Goal: Navigation & Orientation: Find specific page/section

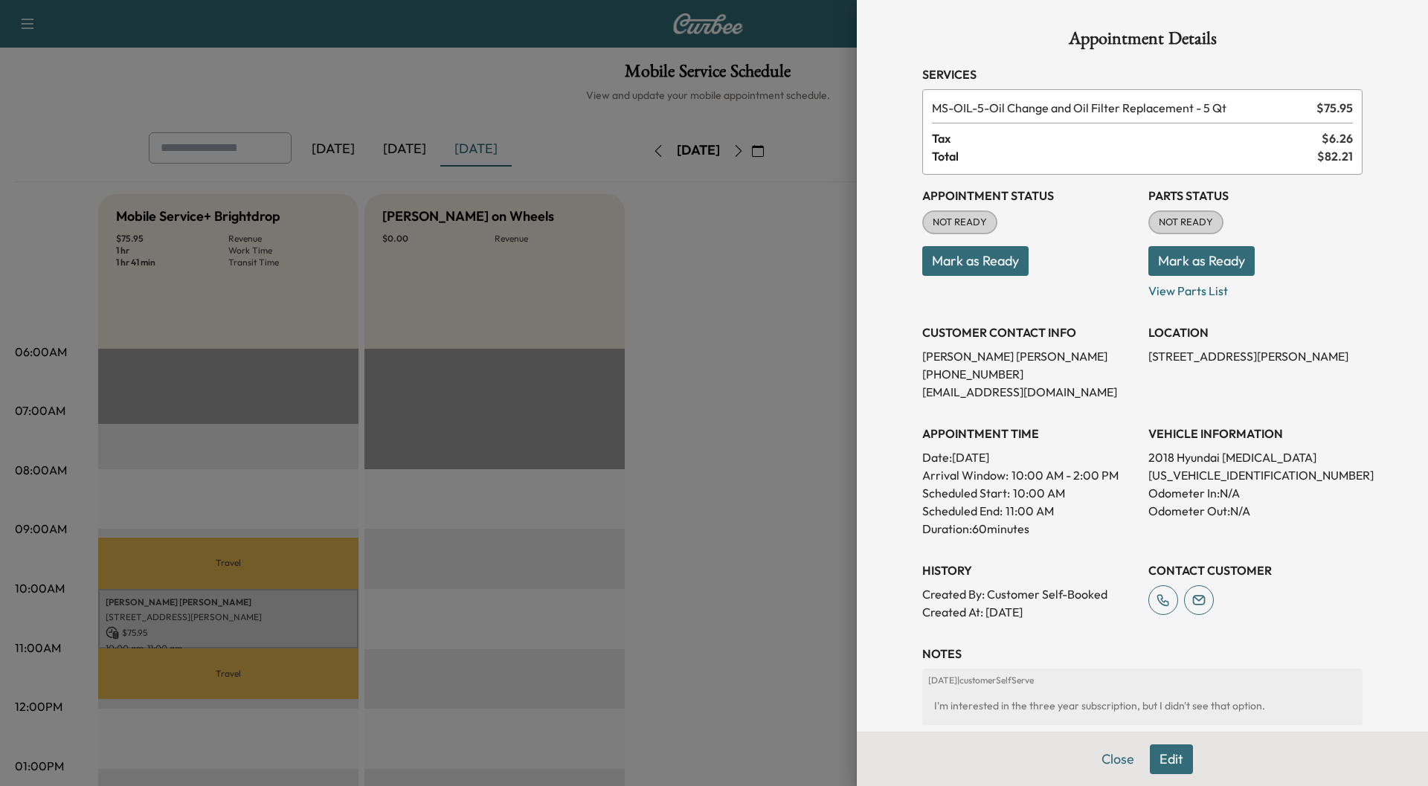
click at [1222, 271] on button "Mark as Ready" at bounding box center [1202, 261] width 106 height 30
click at [1195, 294] on p "View Parts List" at bounding box center [1256, 288] width 214 height 24
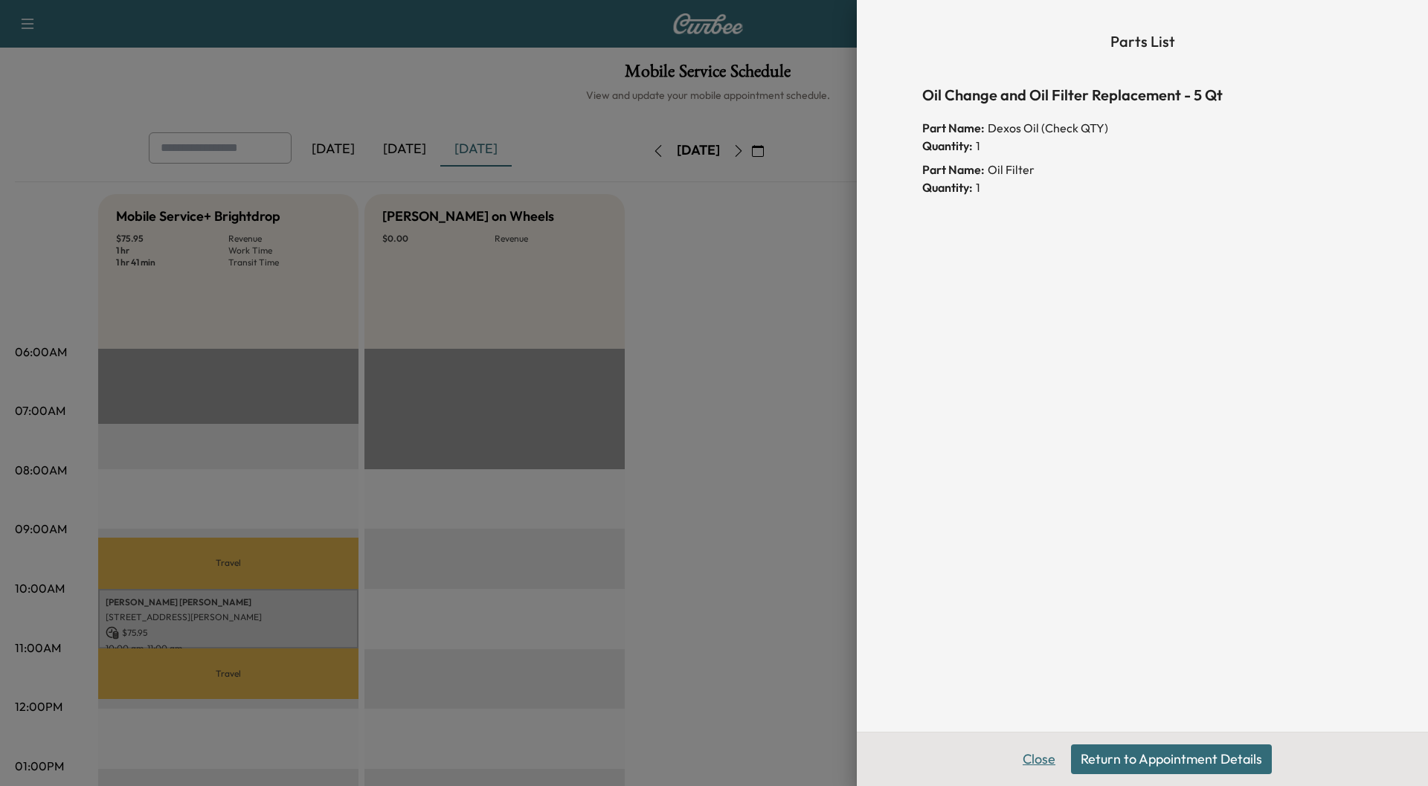
click at [1045, 759] on button "Close" at bounding box center [1039, 760] width 52 height 30
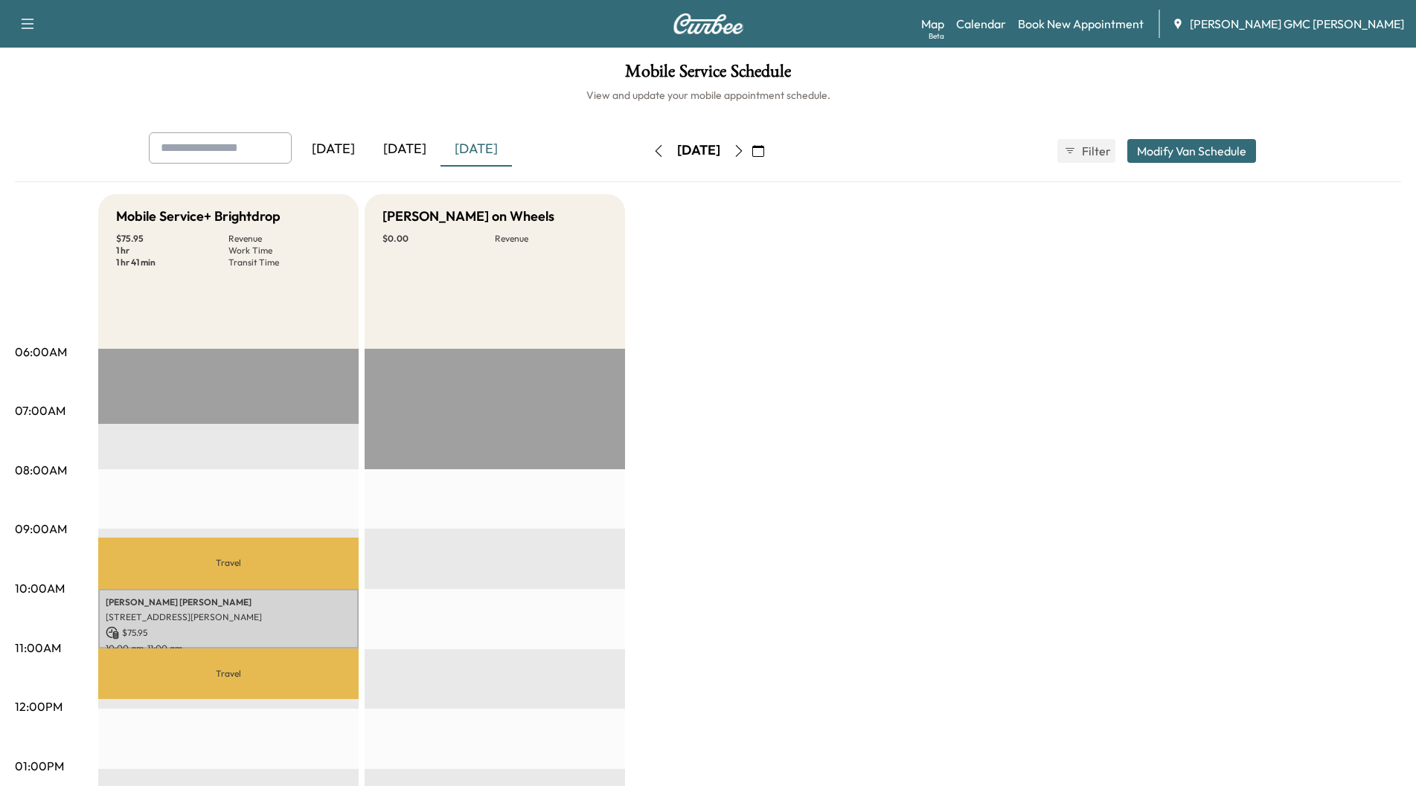
click at [745, 151] on icon "button" at bounding box center [739, 151] width 12 height 12
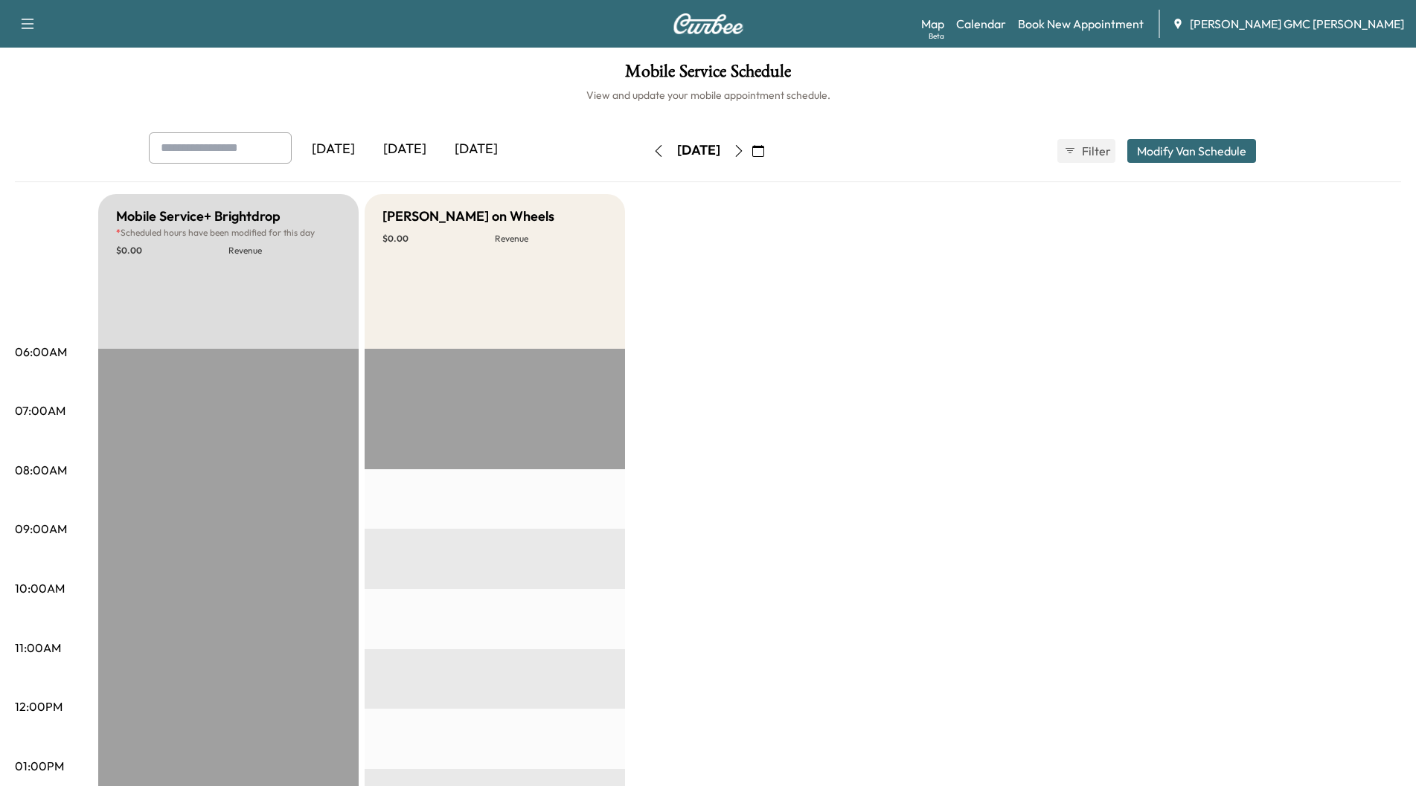
click at [745, 146] on icon "button" at bounding box center [739, 151] width 12 height 12
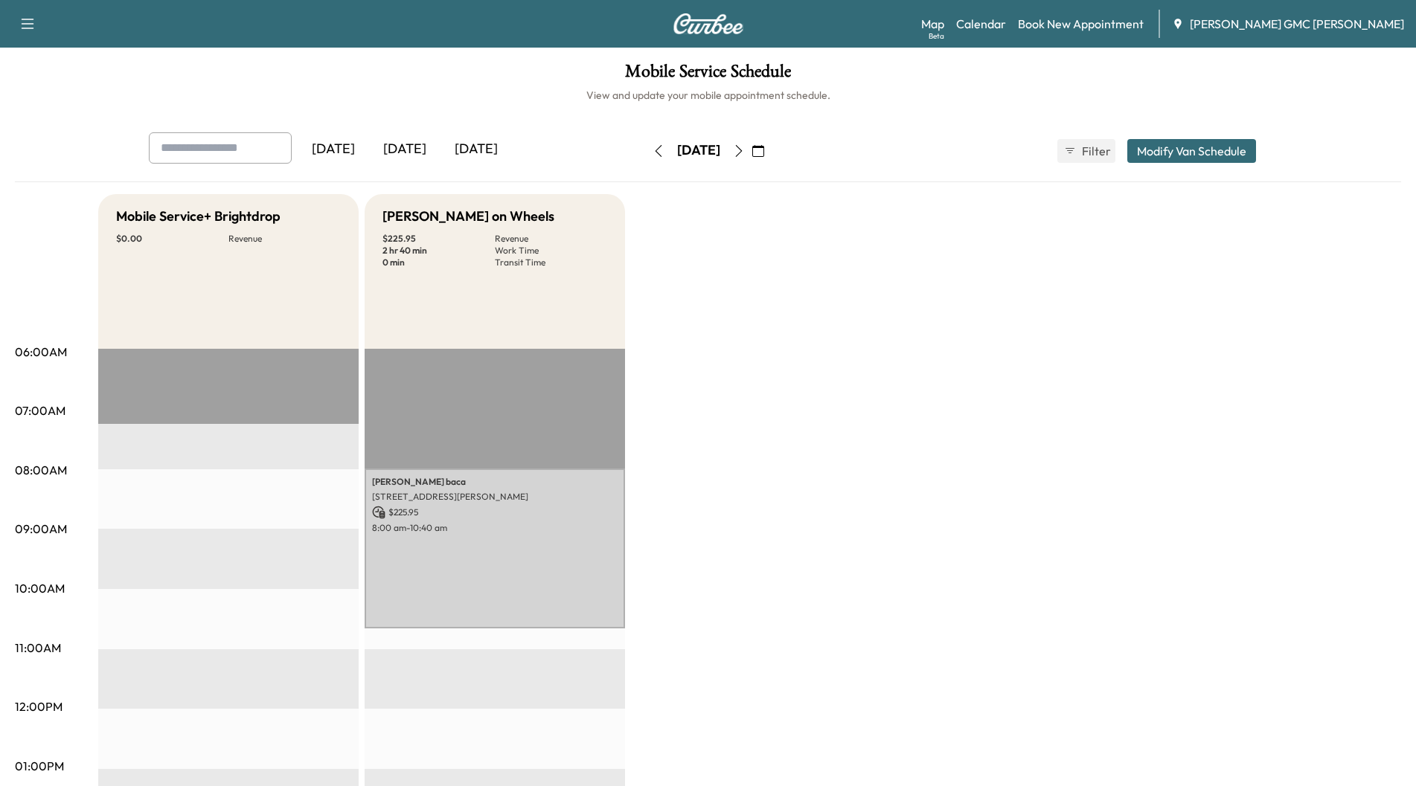
click at [745, 152] on icon "button" at bounding box center [739, 151] width 12 height 12
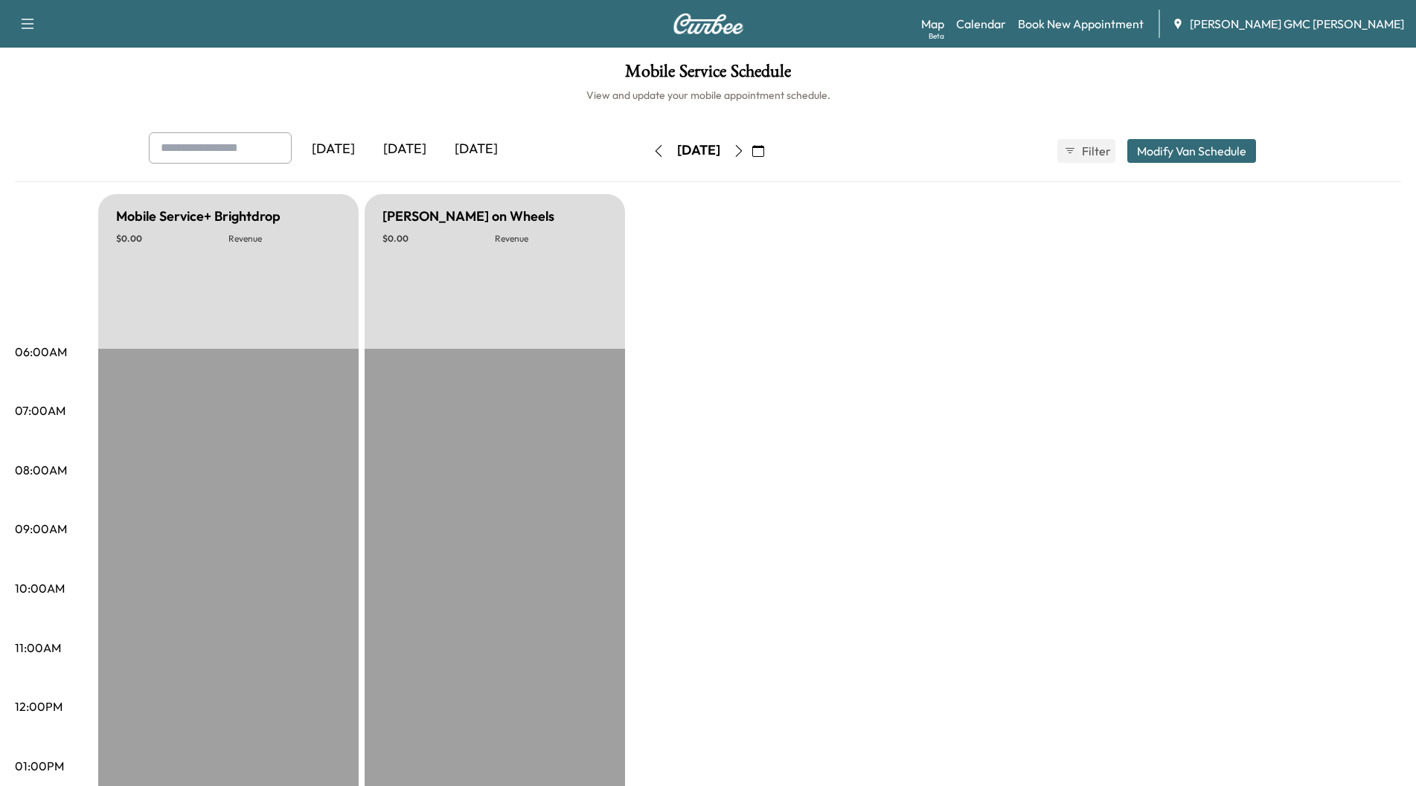
click at [745, 152] on icon "button" at bounding box center [739, 151] width 12 height 12
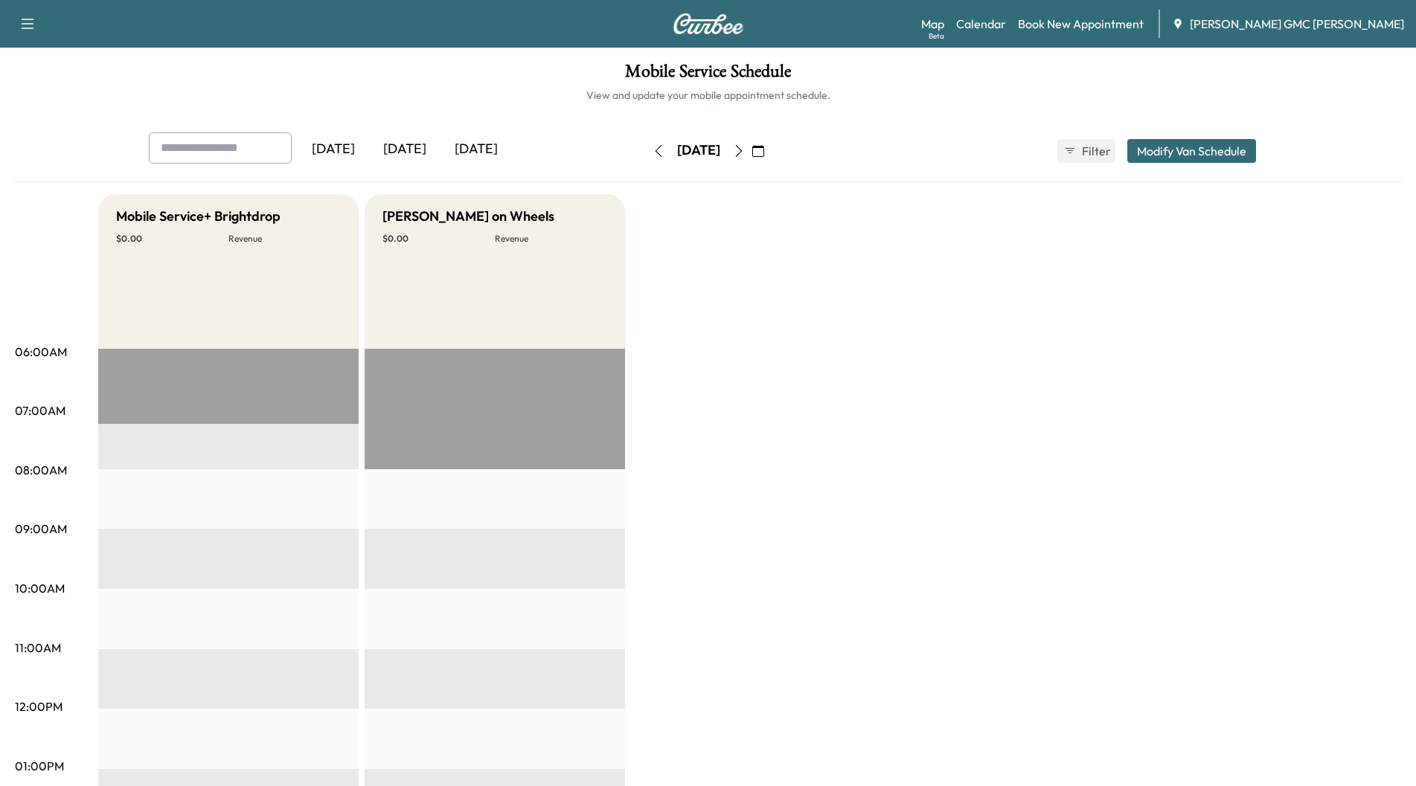
click at [745, 150] on icon "button" at bounding box center [739, 151] width 12 height 12
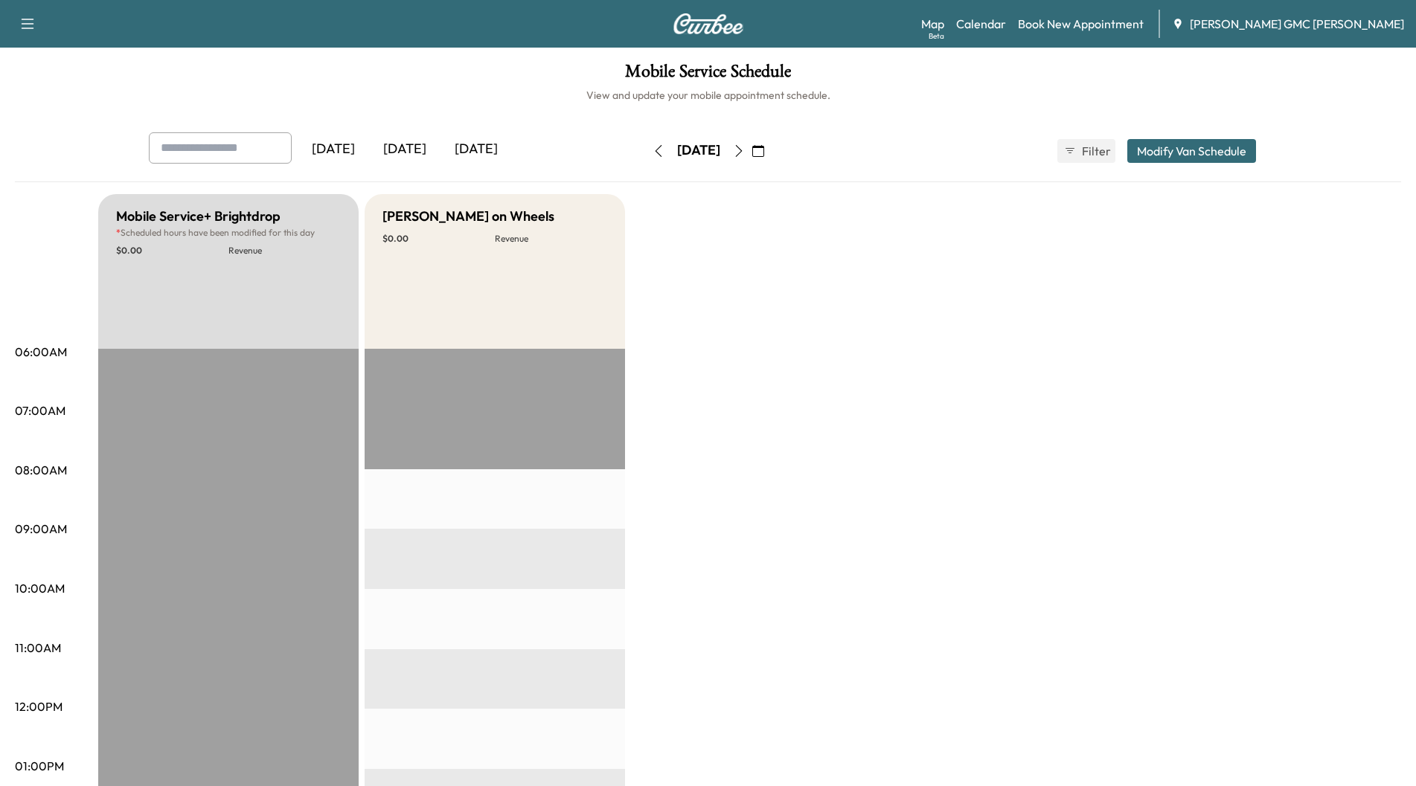
click at [742, 145] on icon "button" at bounding box center [738, 151] width 7 height 12
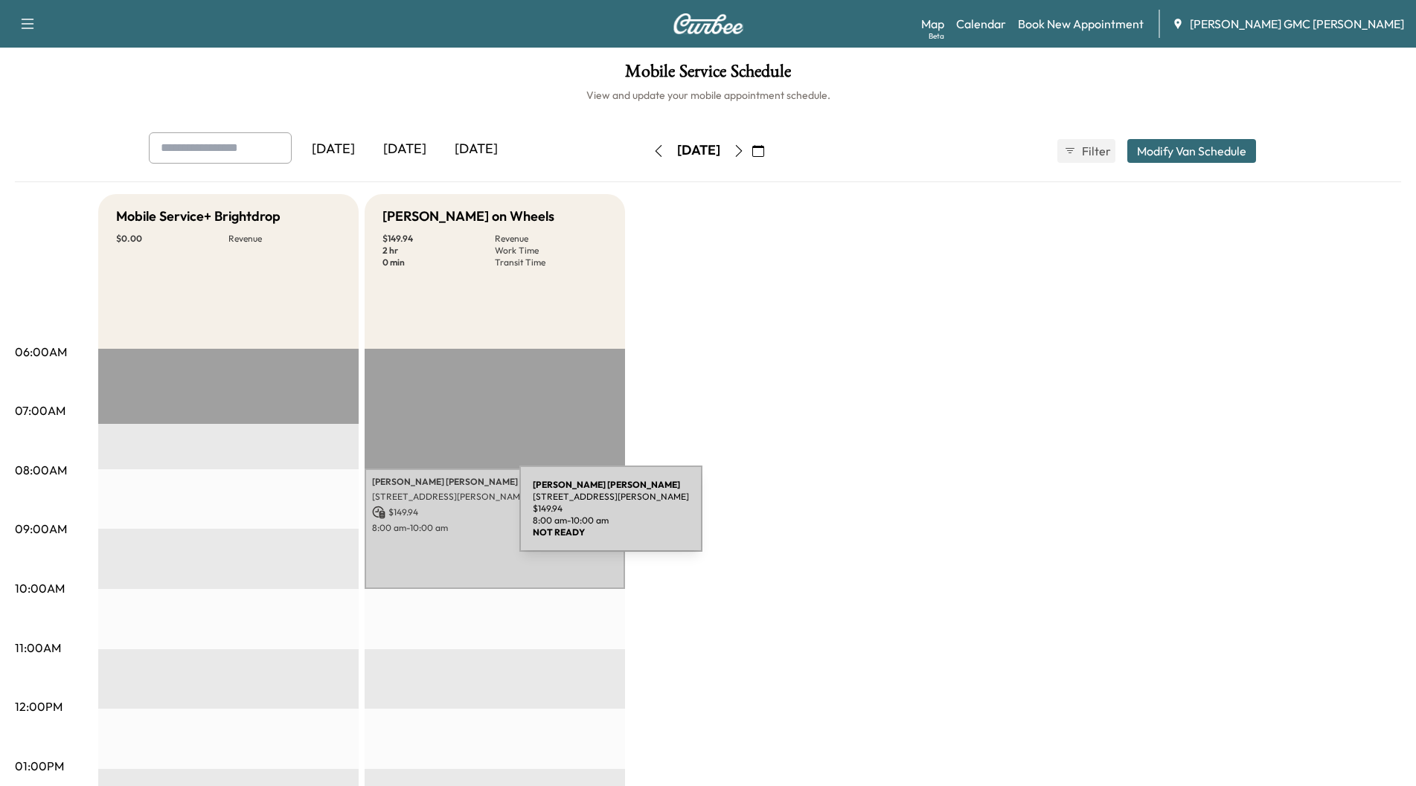
click at [408, 518] on div "[PERSON_NAME] [STREET_ADDRESS] $ 149.94 8:00 am - 10:00 am" at bounding box center [494, 529] width 260 height 121
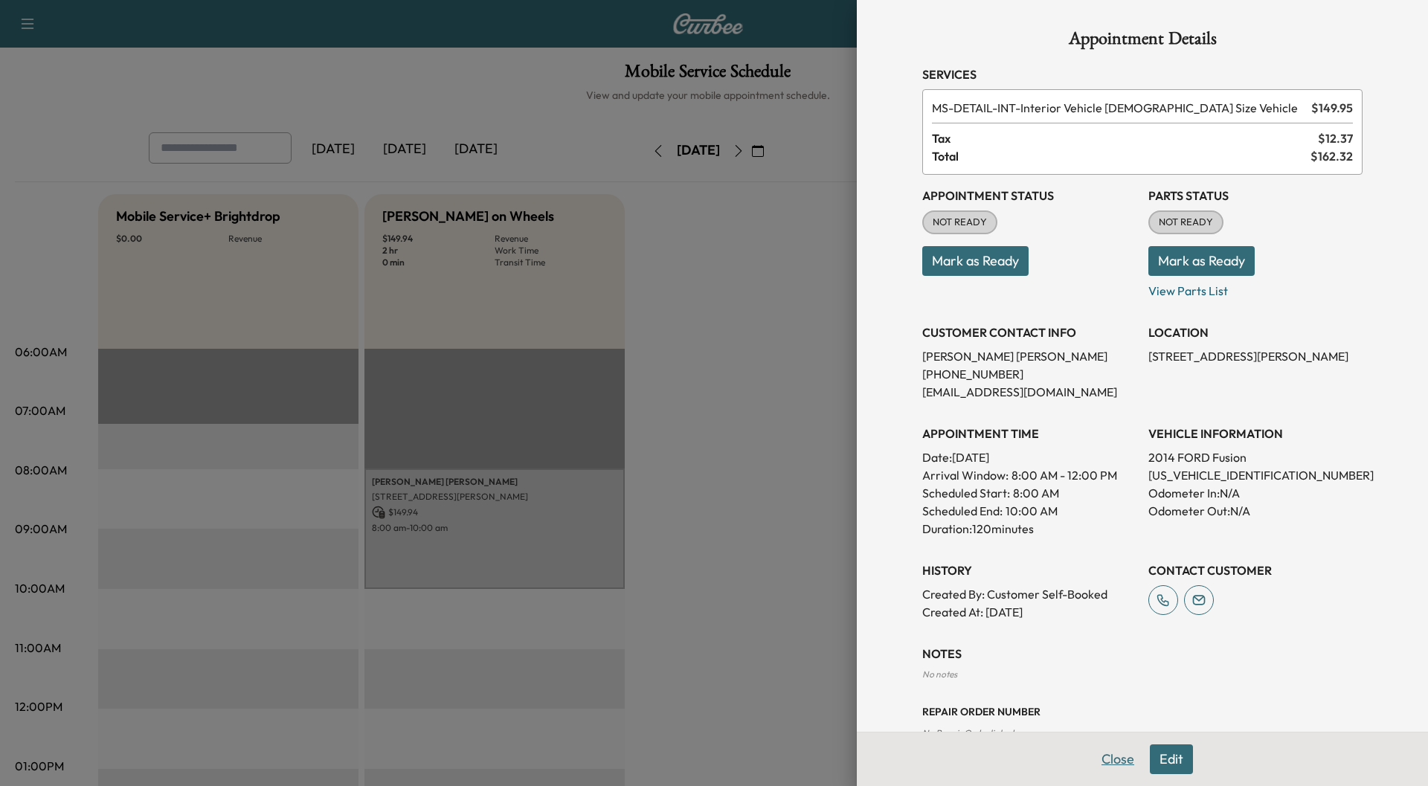
click at [1115, 759] on button "Close" at bounding box center [1118, 760] width 52 height 30
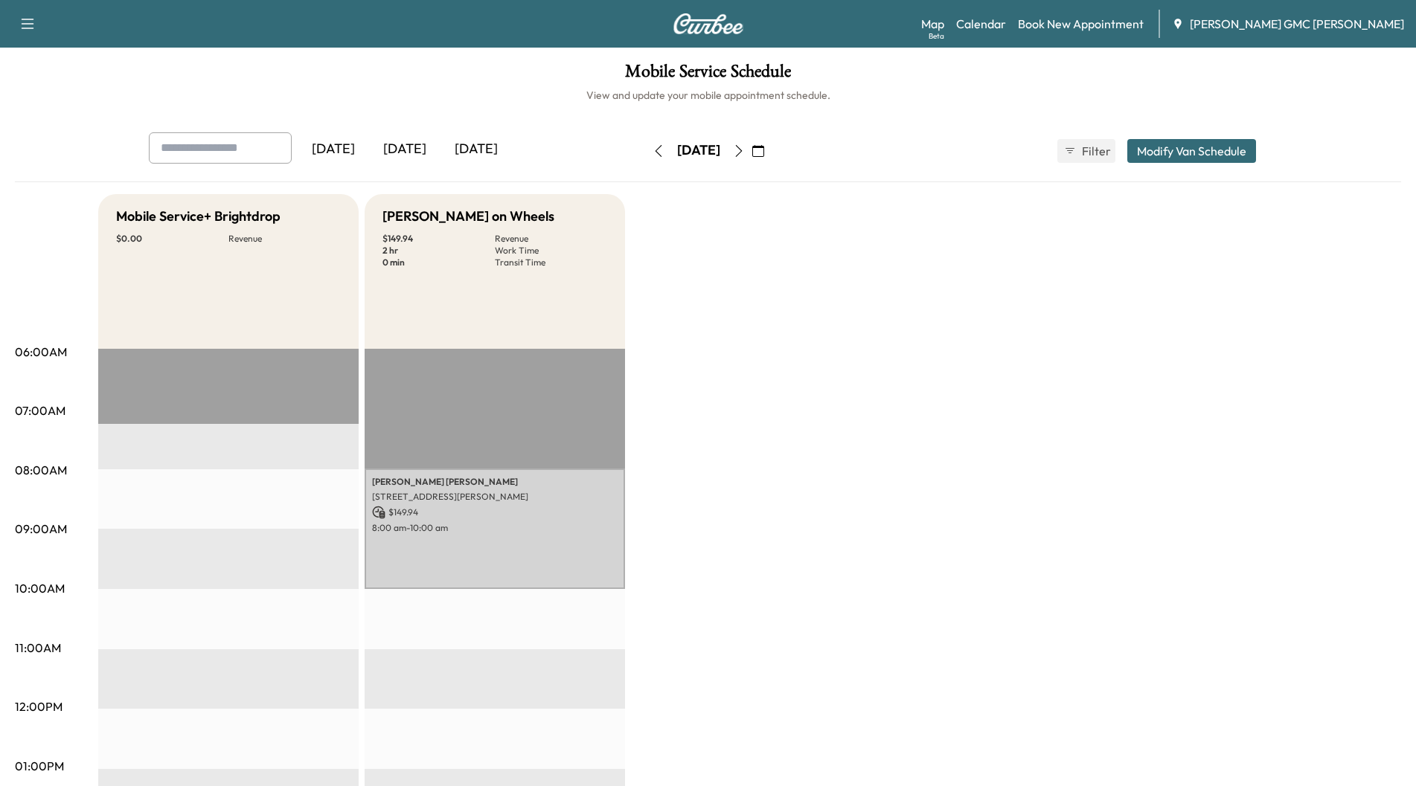
click at [745, 150] on icon "button" at bounding box center [739, 151] width 12 height 12
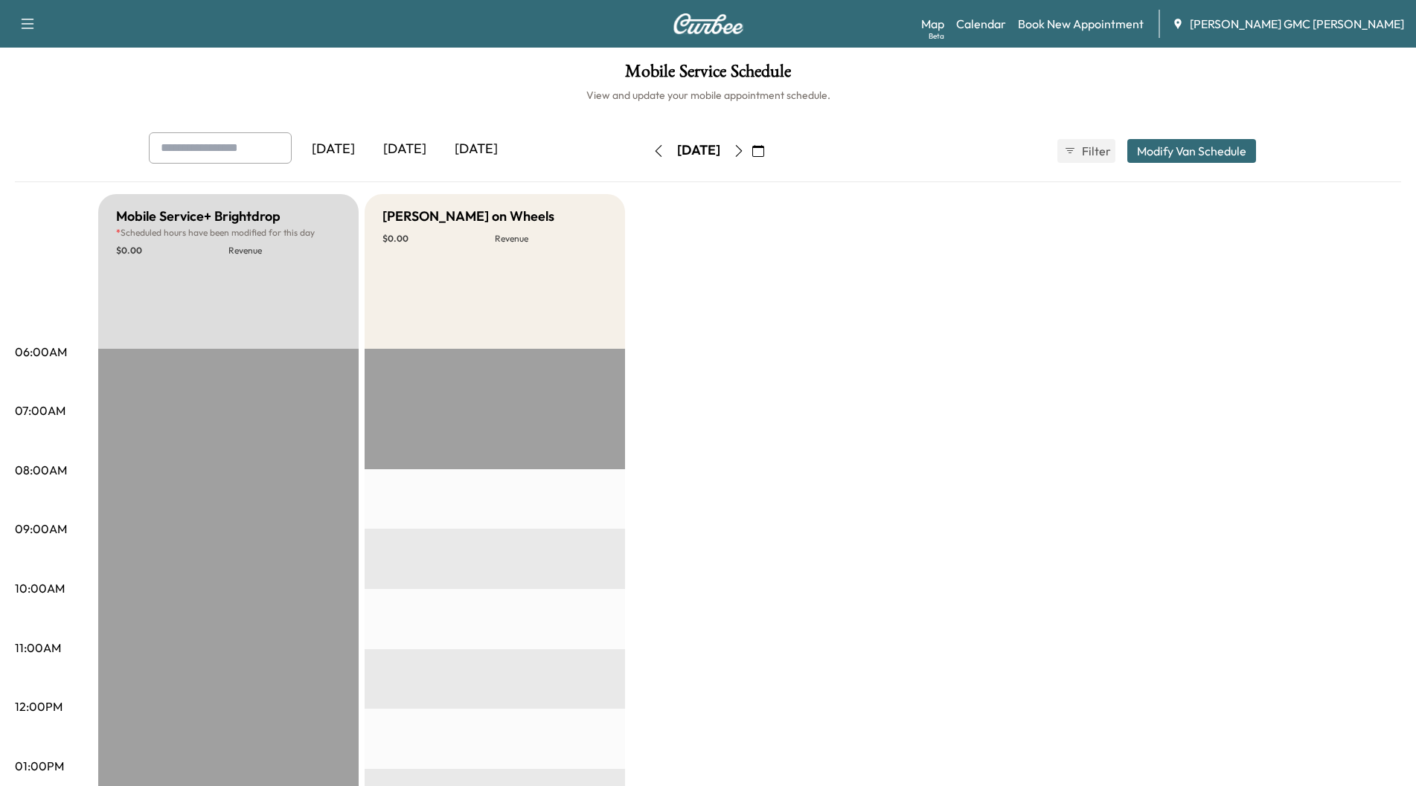
click at [745, 150] on icon "button" at bounding box center [739, 151] width 12 height 12
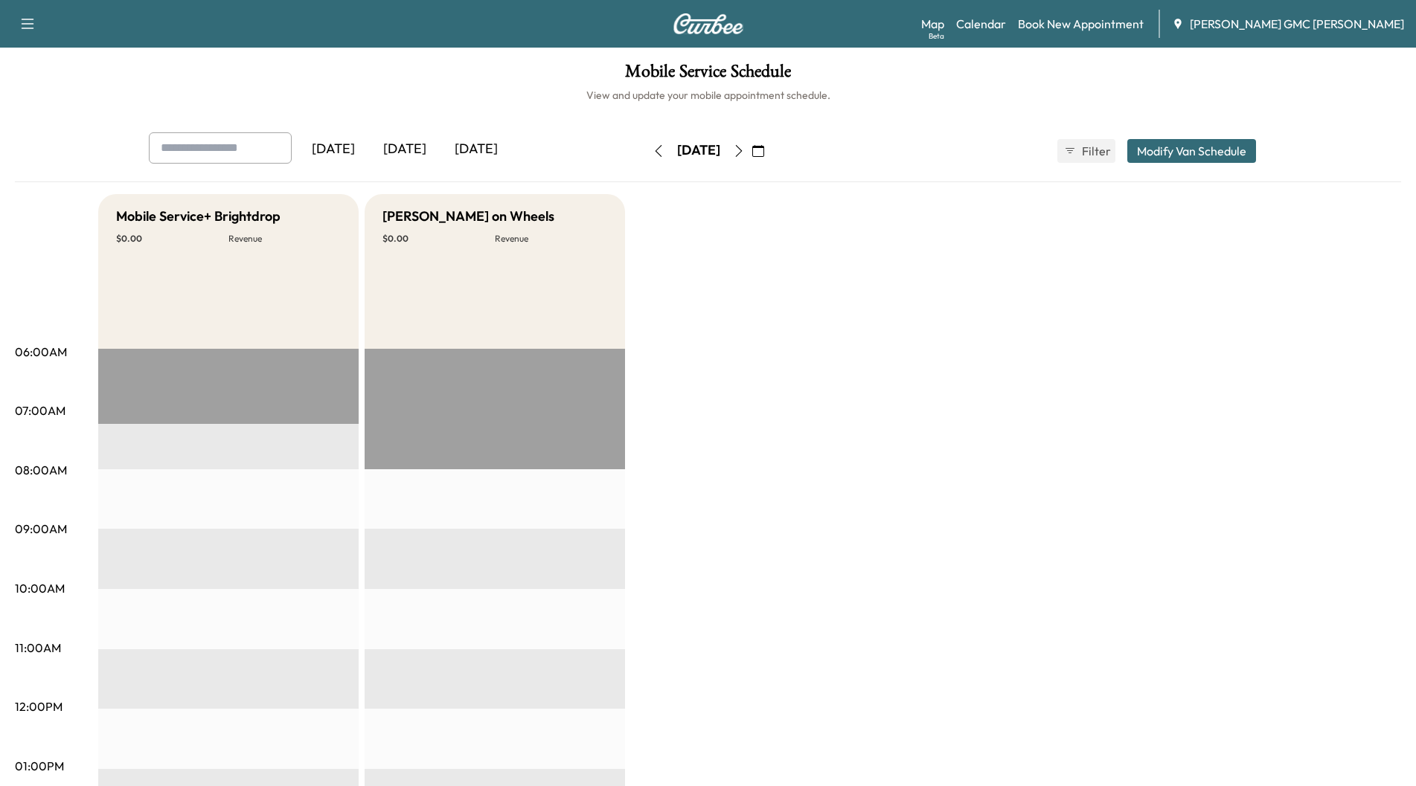
click at [414, 147] on div "[DATE]" at bounding box center [404, 149] width 71 height 34
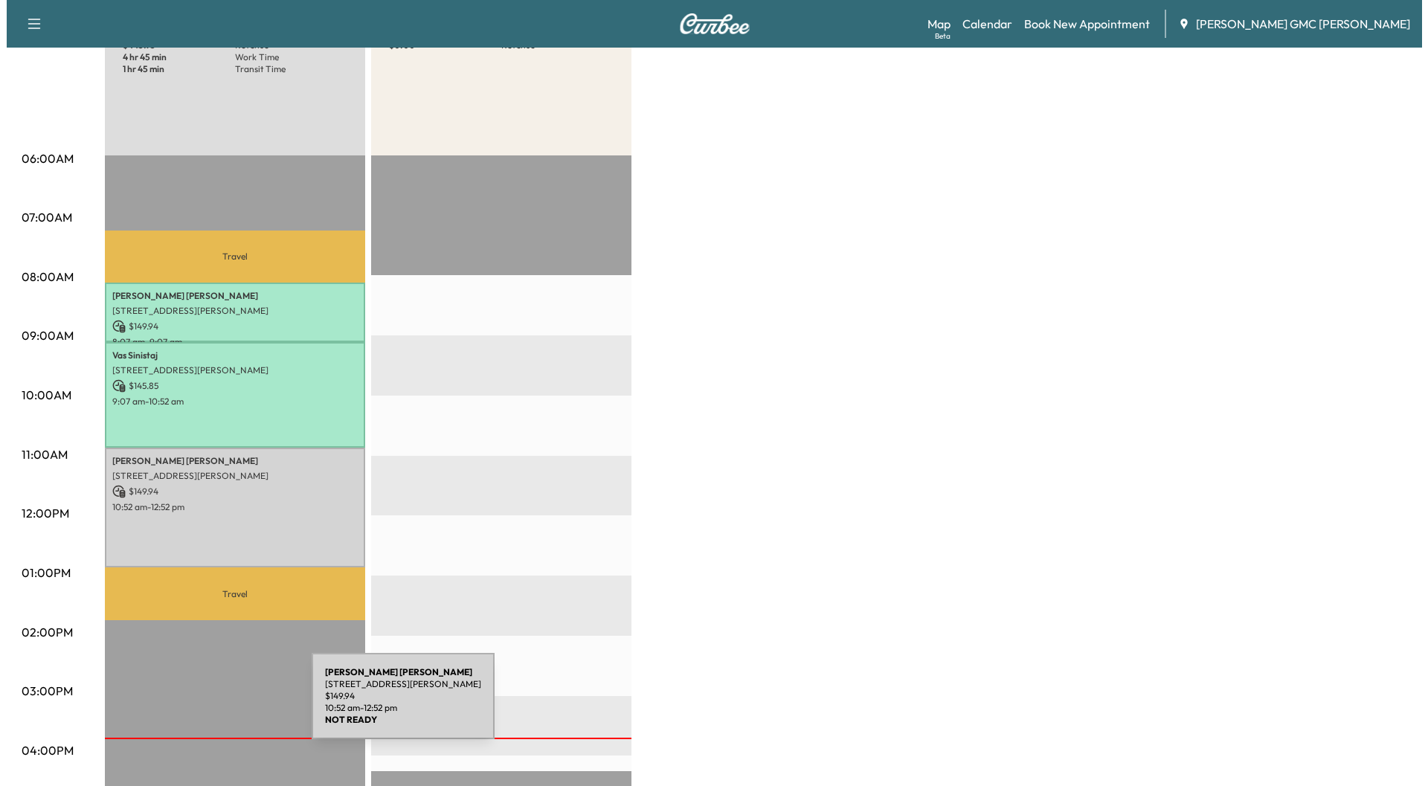
scroll to position [223, 0]
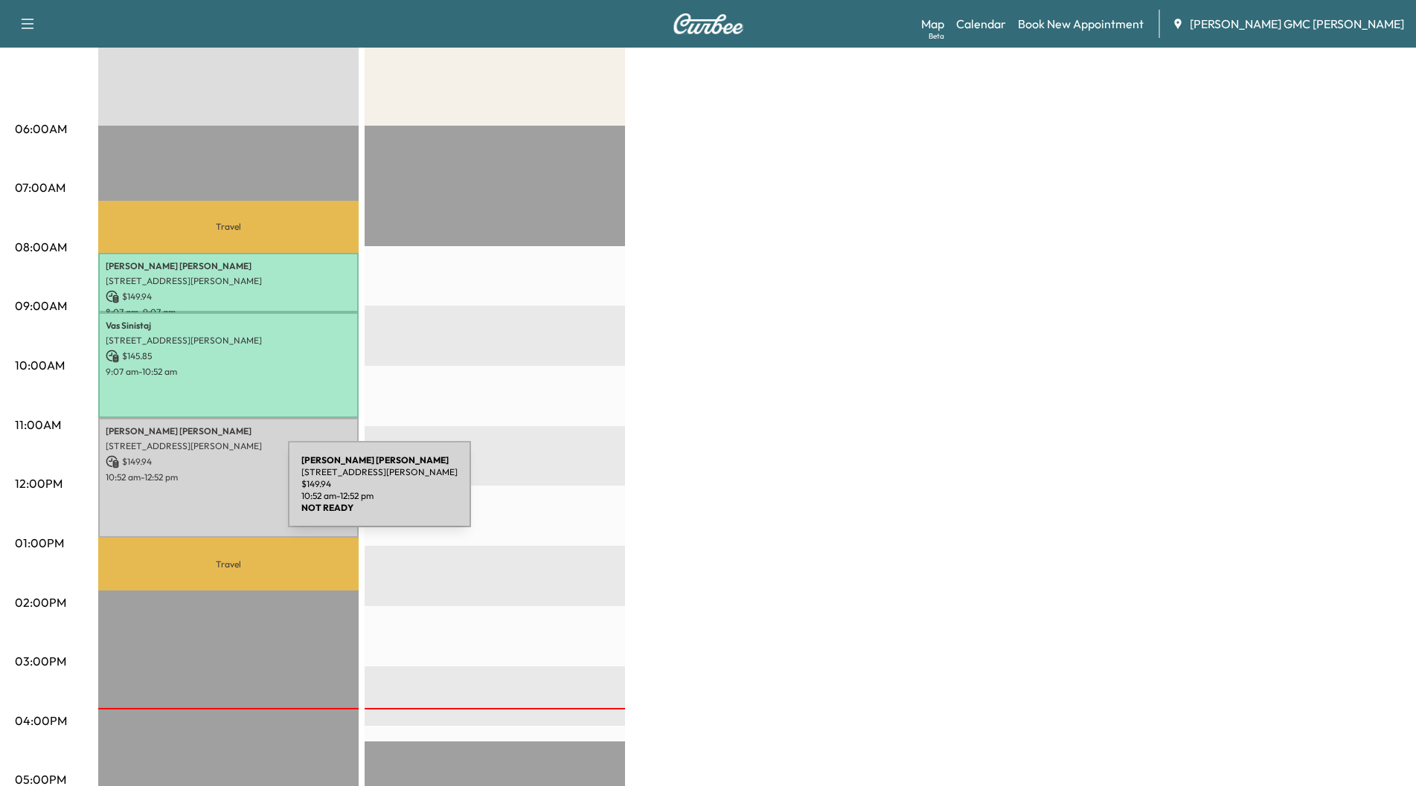
click at [176, 493] on div "[PERSON_NAME] [STREET_ADDRESS][PERSON_NAME] $ 149.94 10:52 am - 12:52 pm" at bounding box center [228, 478] width 260 height 121
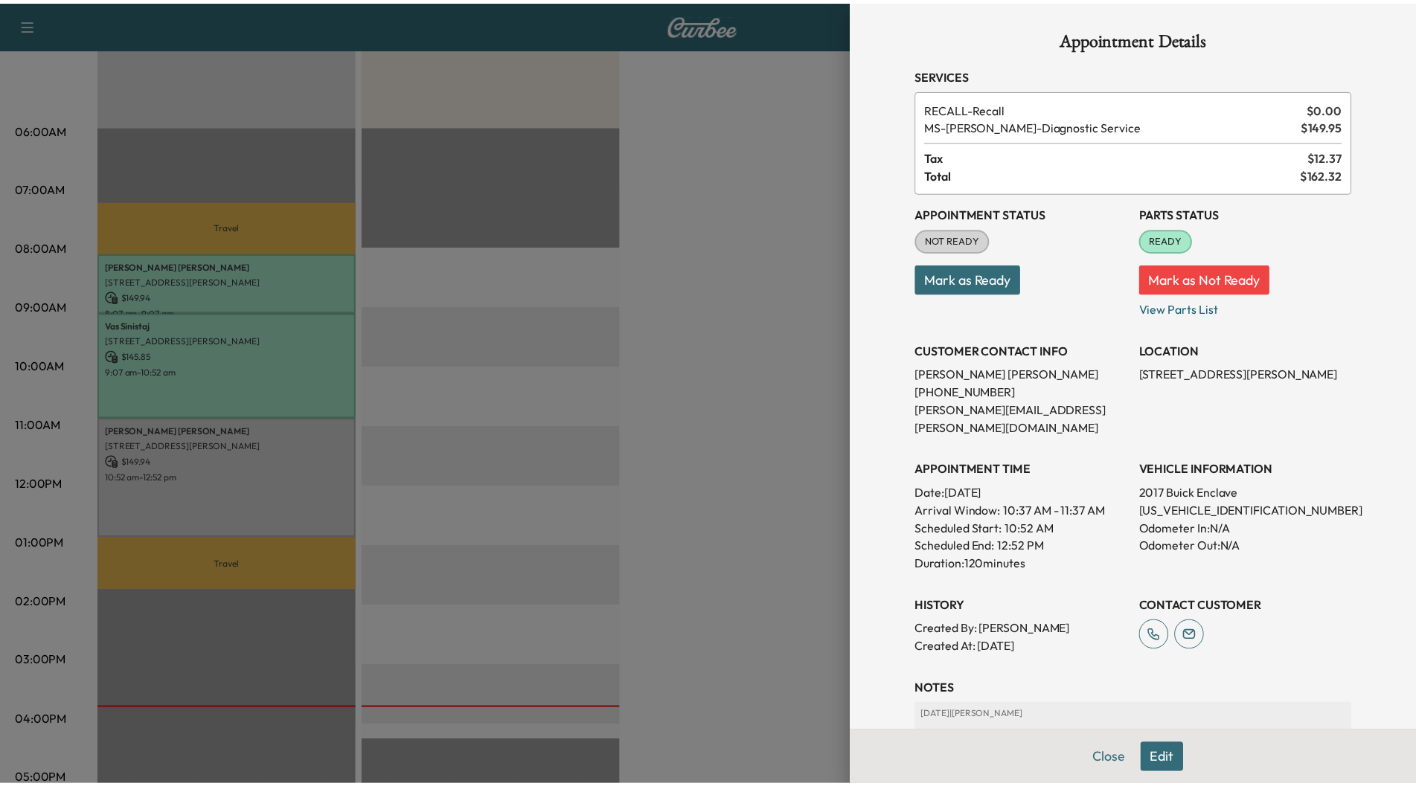
scroll to position [112, 0]
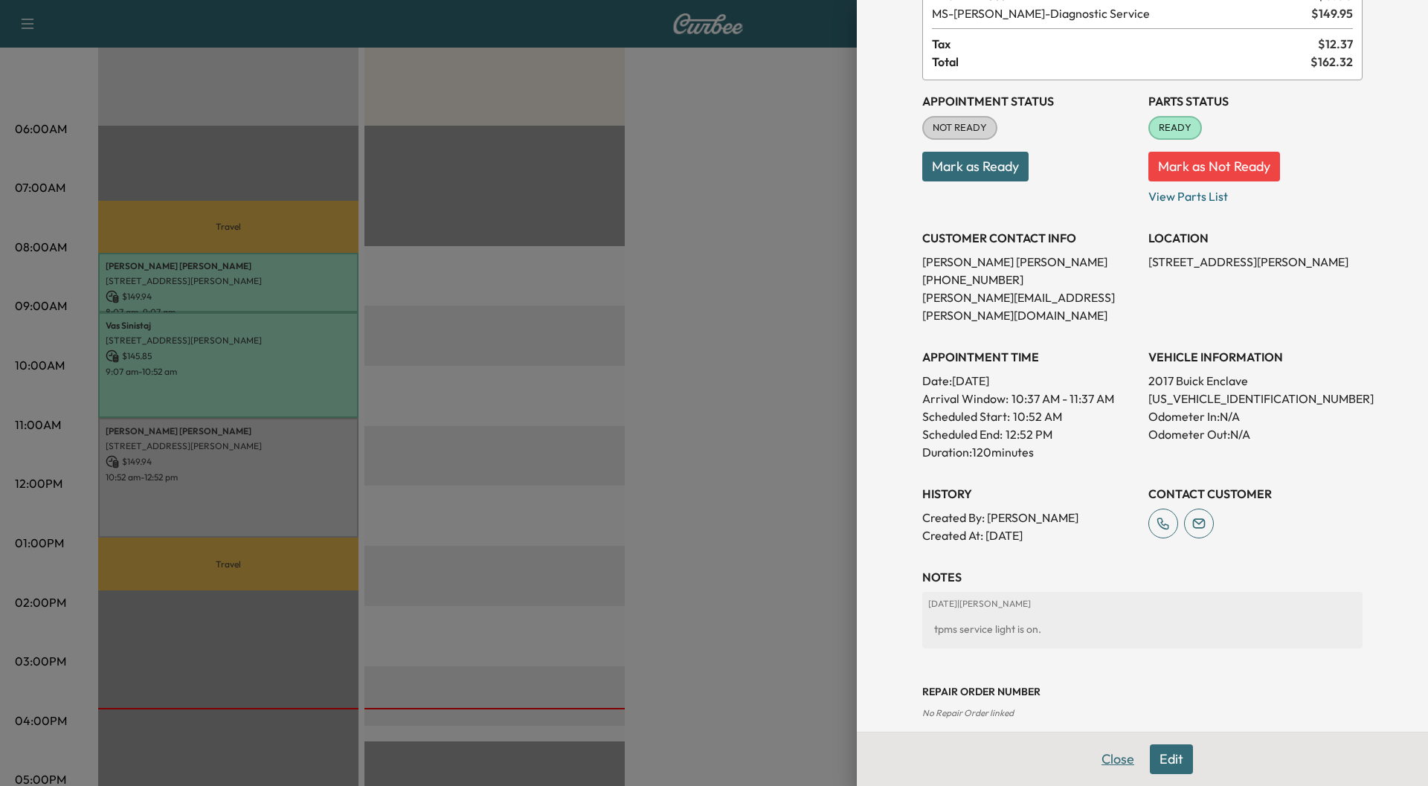
click at [1100, 754] on button "Close" at bounding box center [1118, 760] width 52 height 30
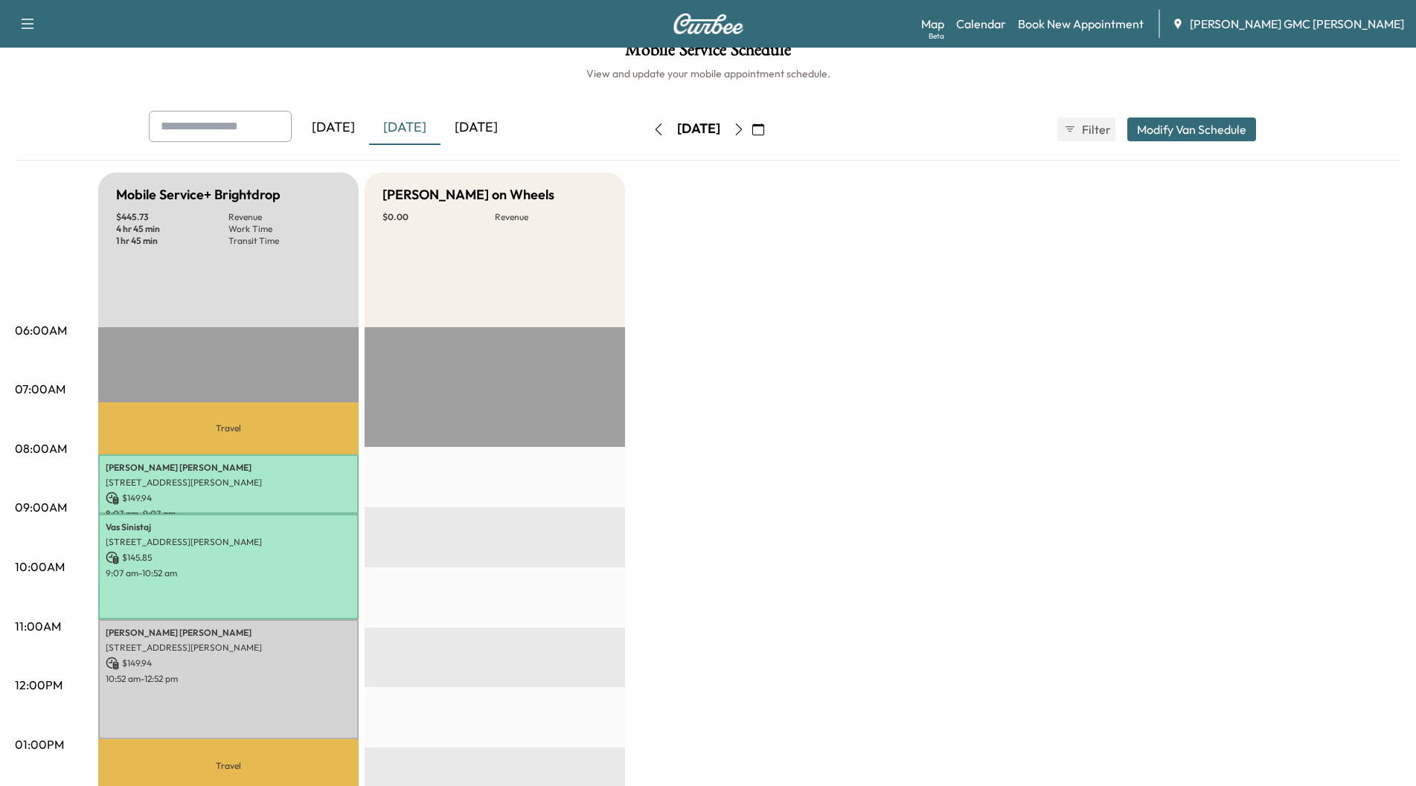
scroll to position [0, 0]
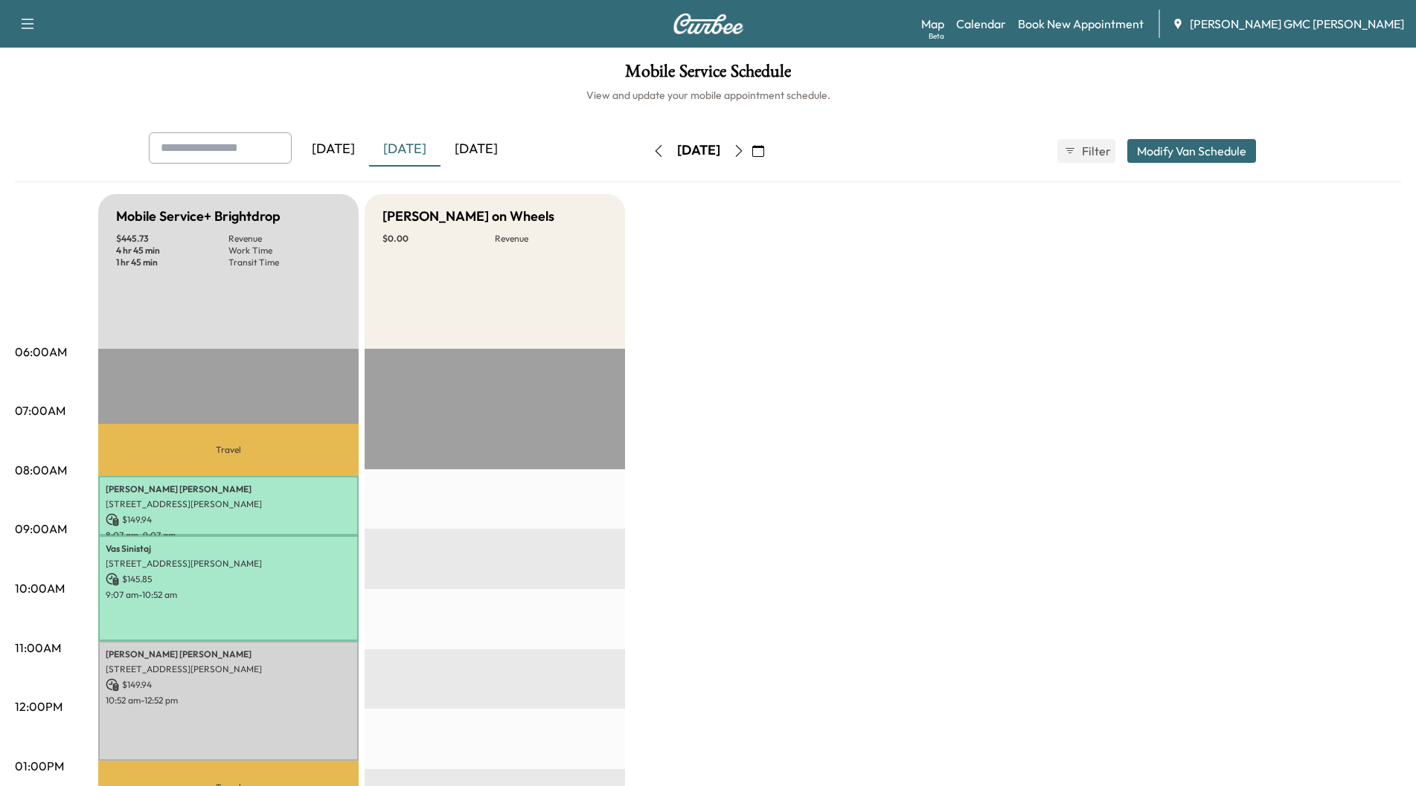
click at [474, 147] on div "[DATE]" at bounding box center [475, 149] width 71 height 34
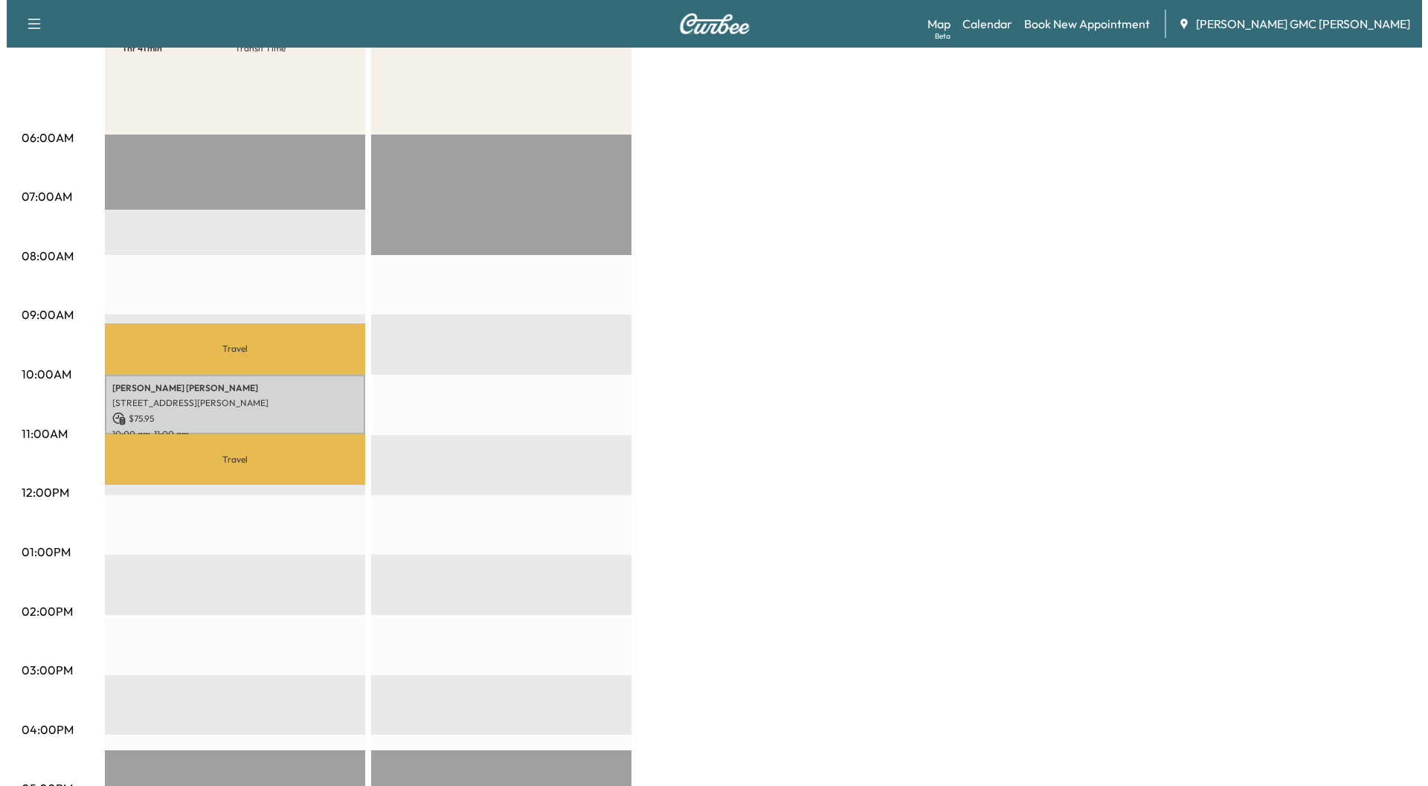
scroll to position [223, 0]
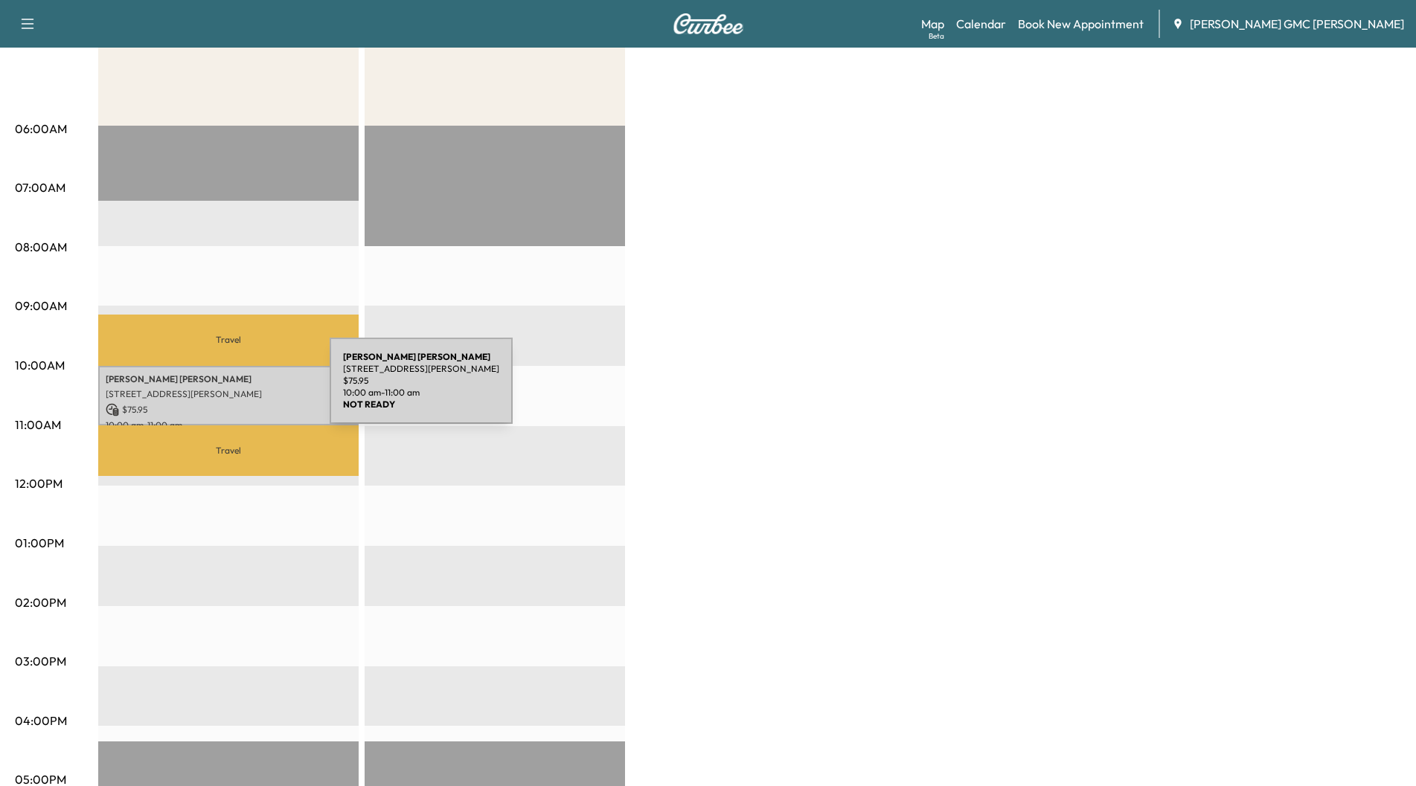
click at [218, 390] on p "[STREET_ADDRESS][PERSON_NAME]" at bounding box center [228, 394] width 245 height 12
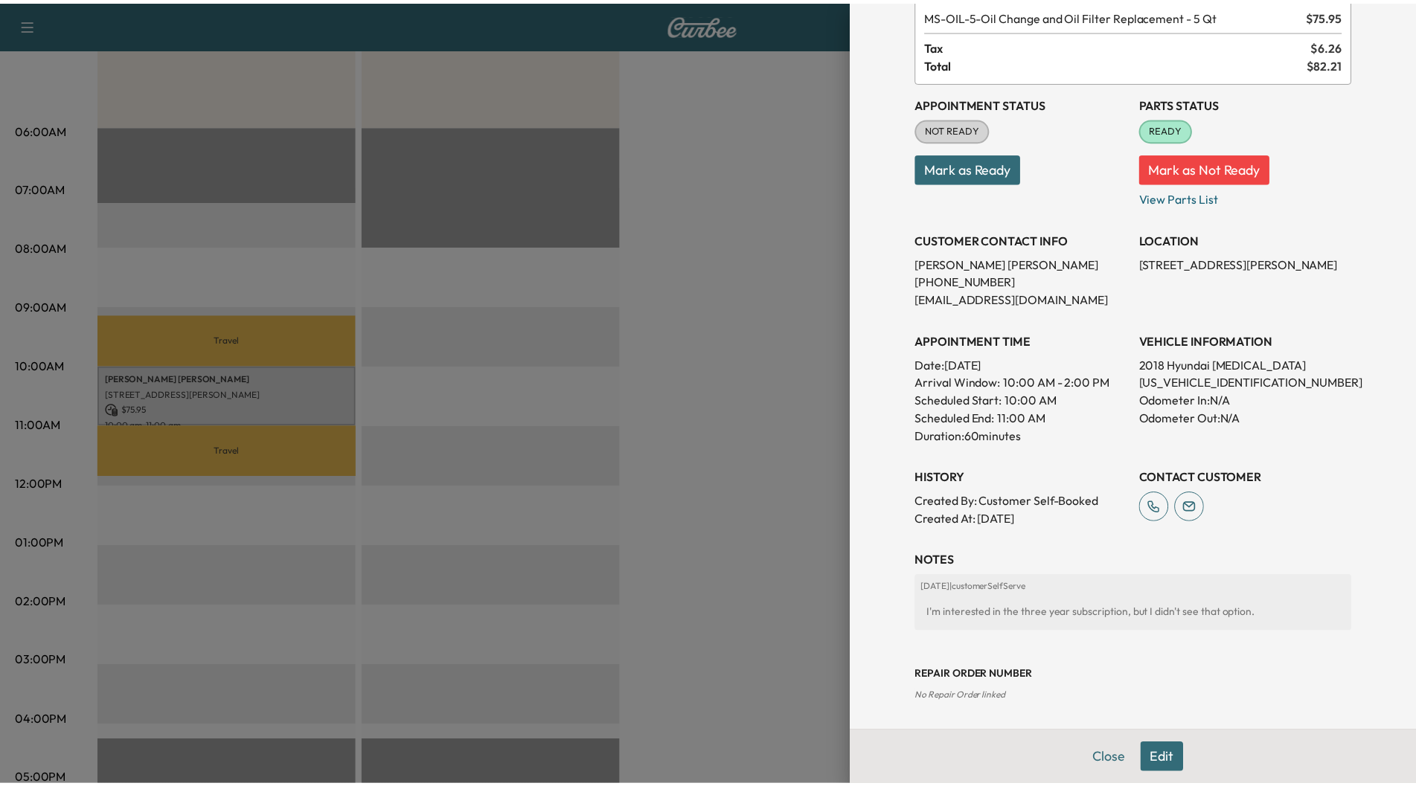
scroll to position [94, 0]
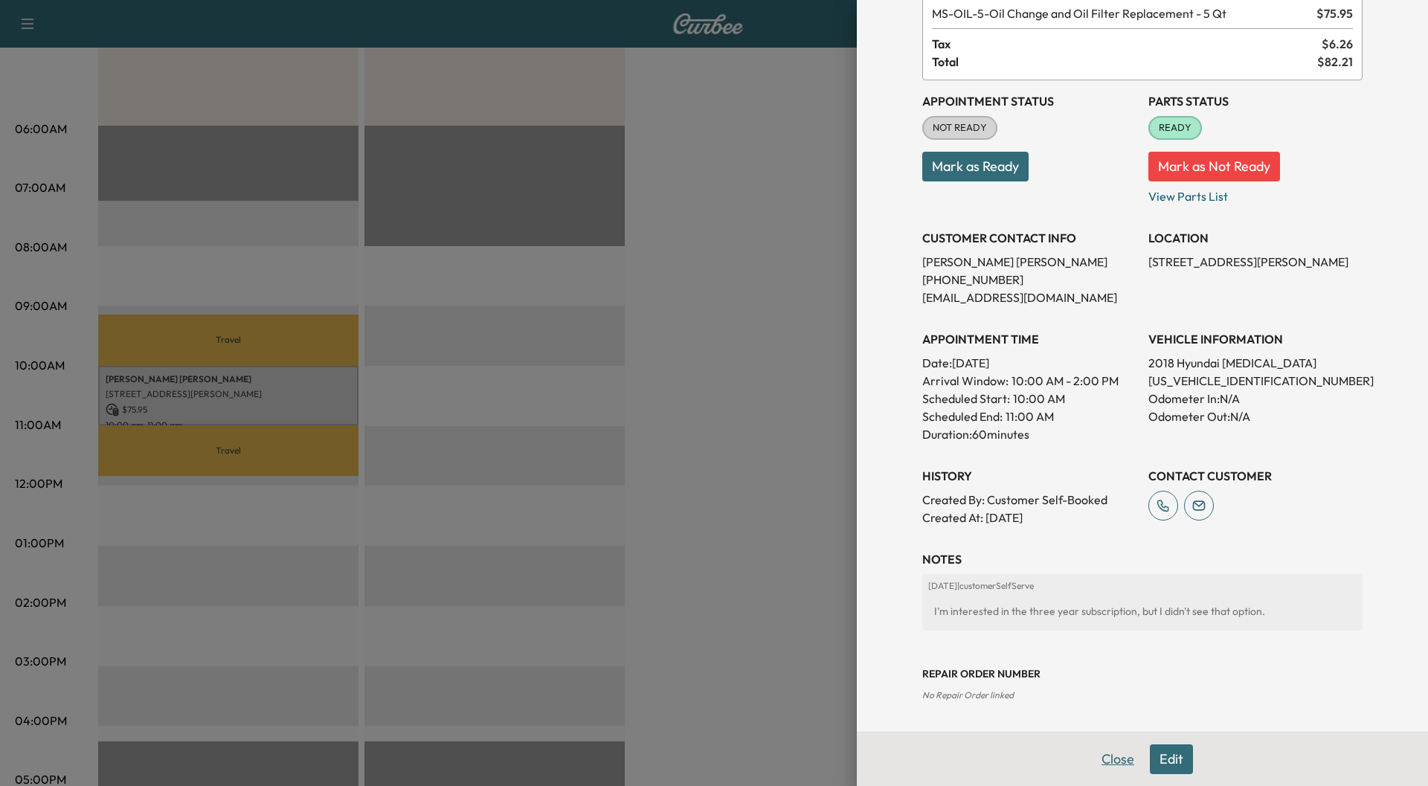
click at [1094, 762] on button "Close" at bounding box center [1118, 760] width 52 height 30
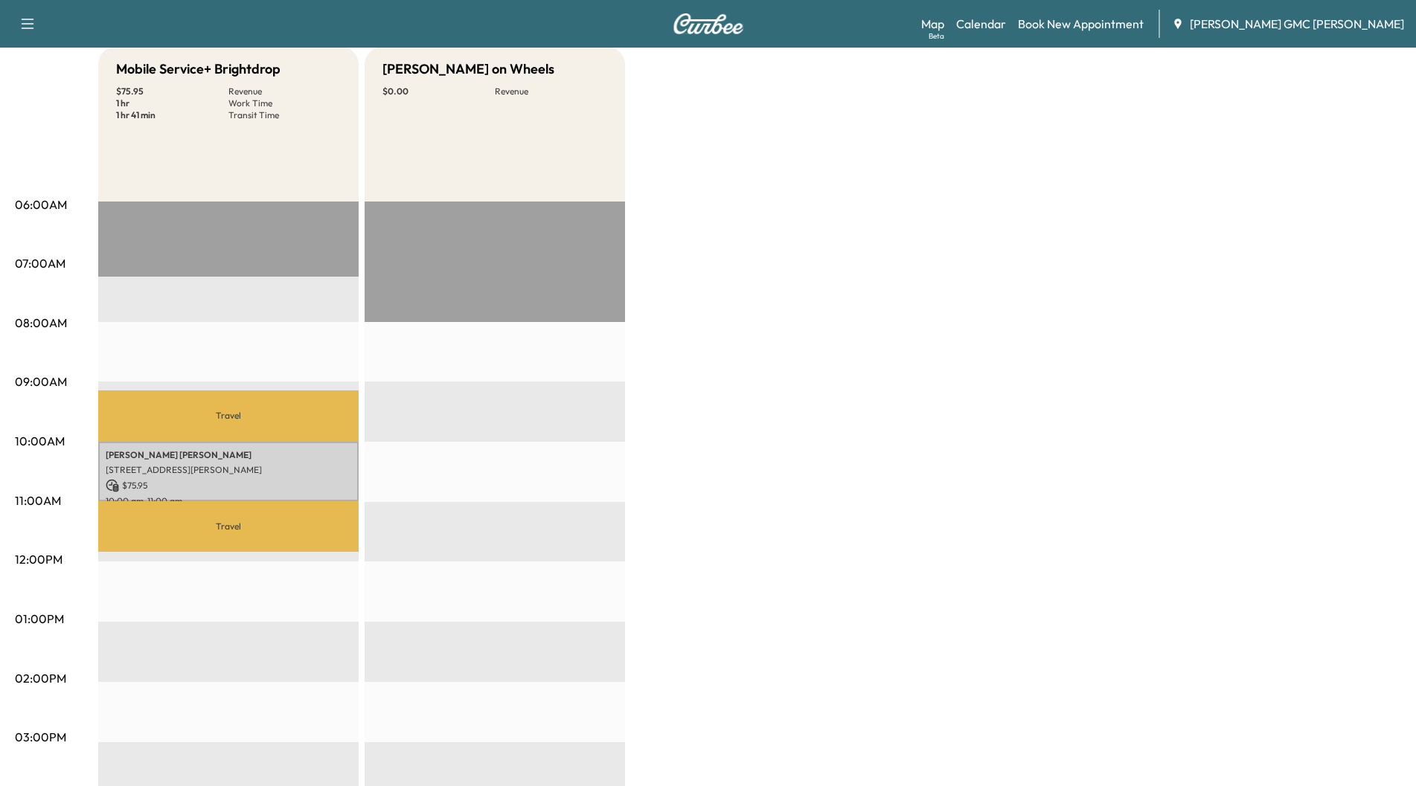
scroll to position [0, 0]
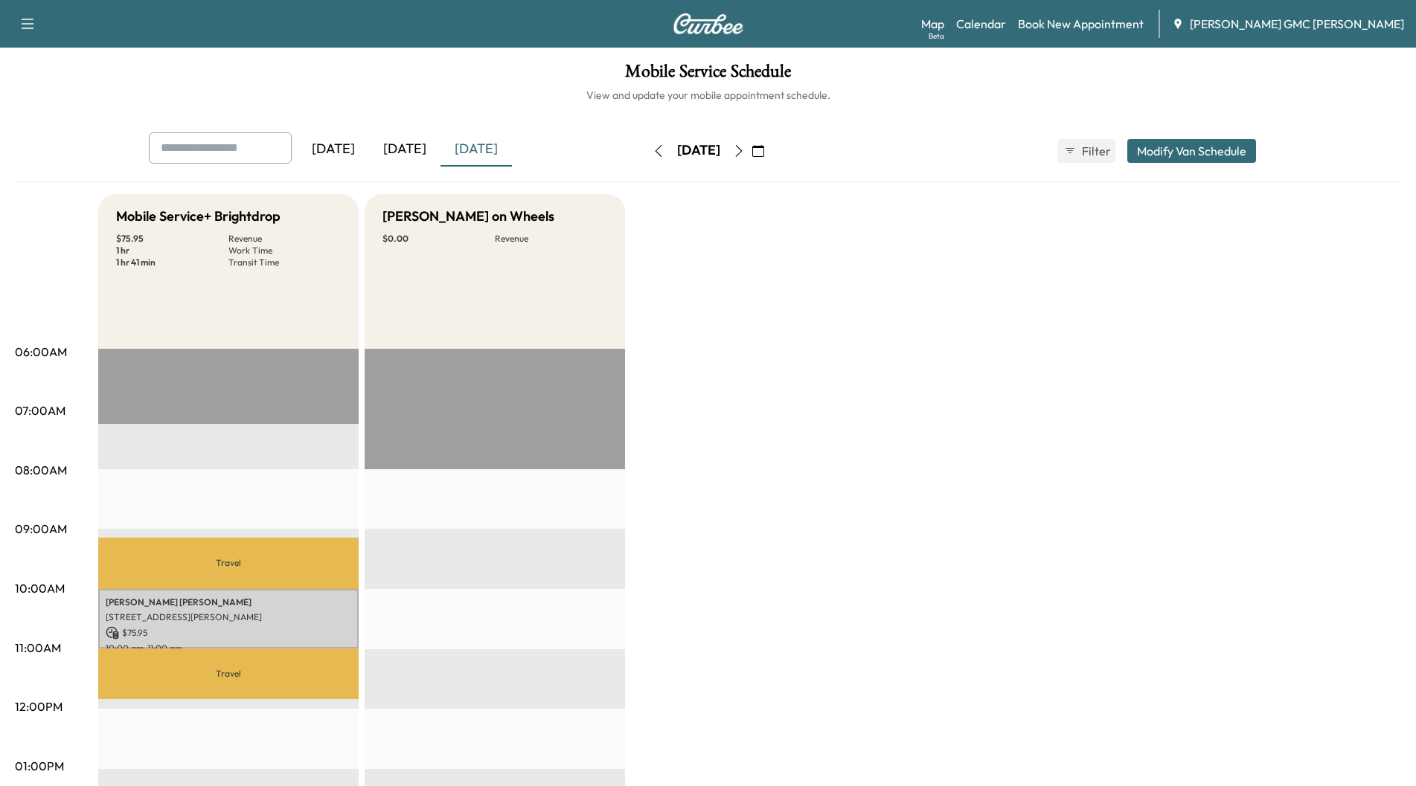
click at [742, 153] on icon "button" at bounding box center [738, 151] width 7 height 12
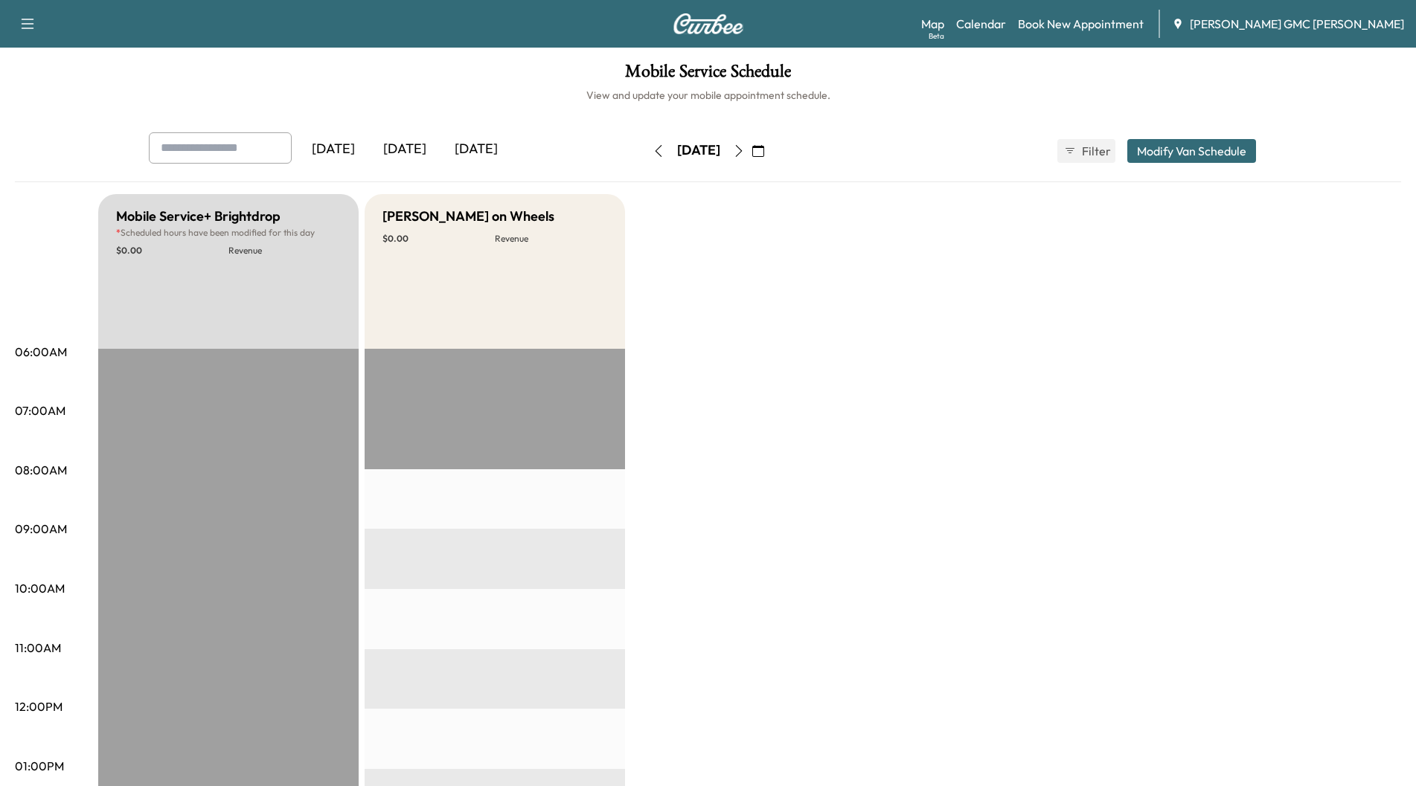
click at [745, 150] on icon "button" at bounding box center [739, 151] width 12 height 12
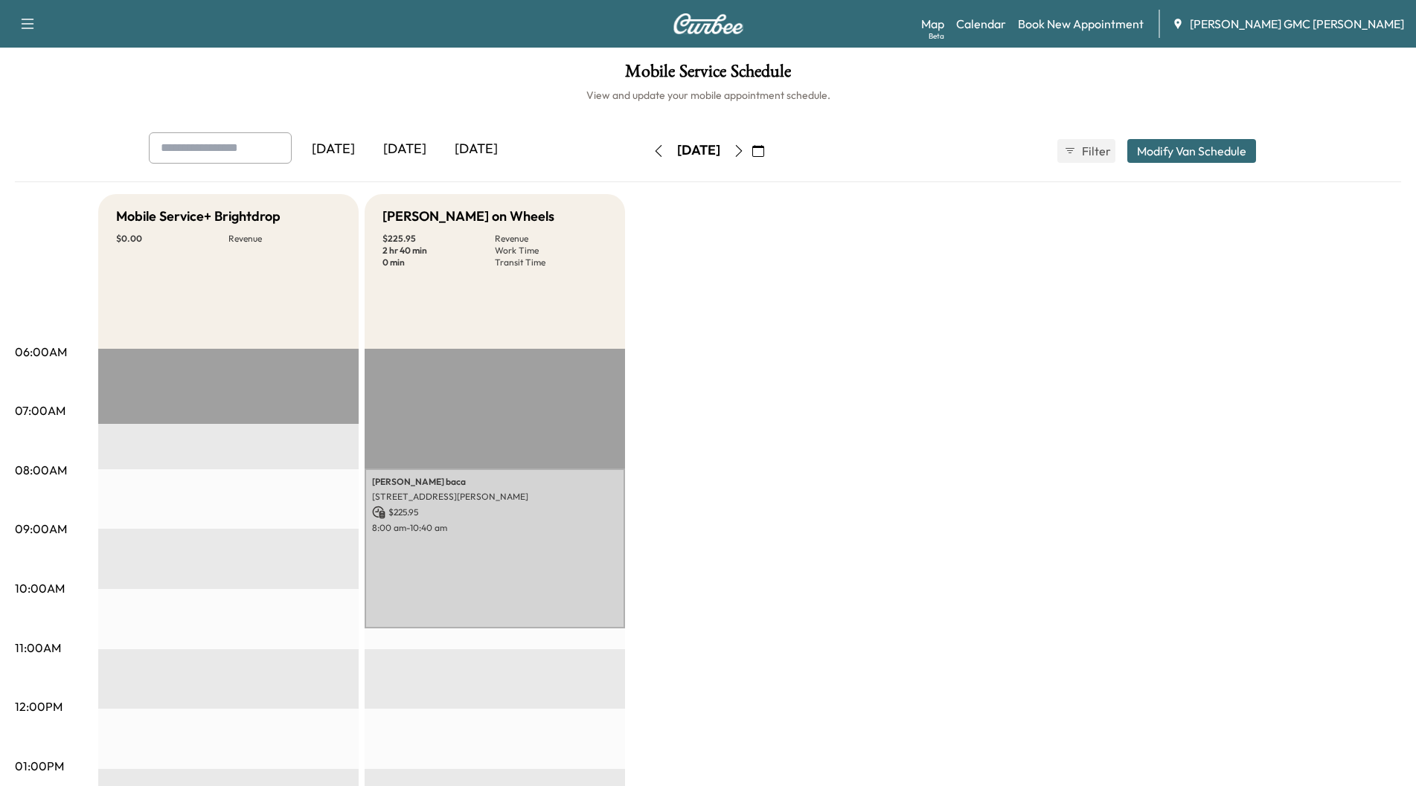
click at [745, 151] on icon "button" at bounding box center [739, 151] width 12 height 12
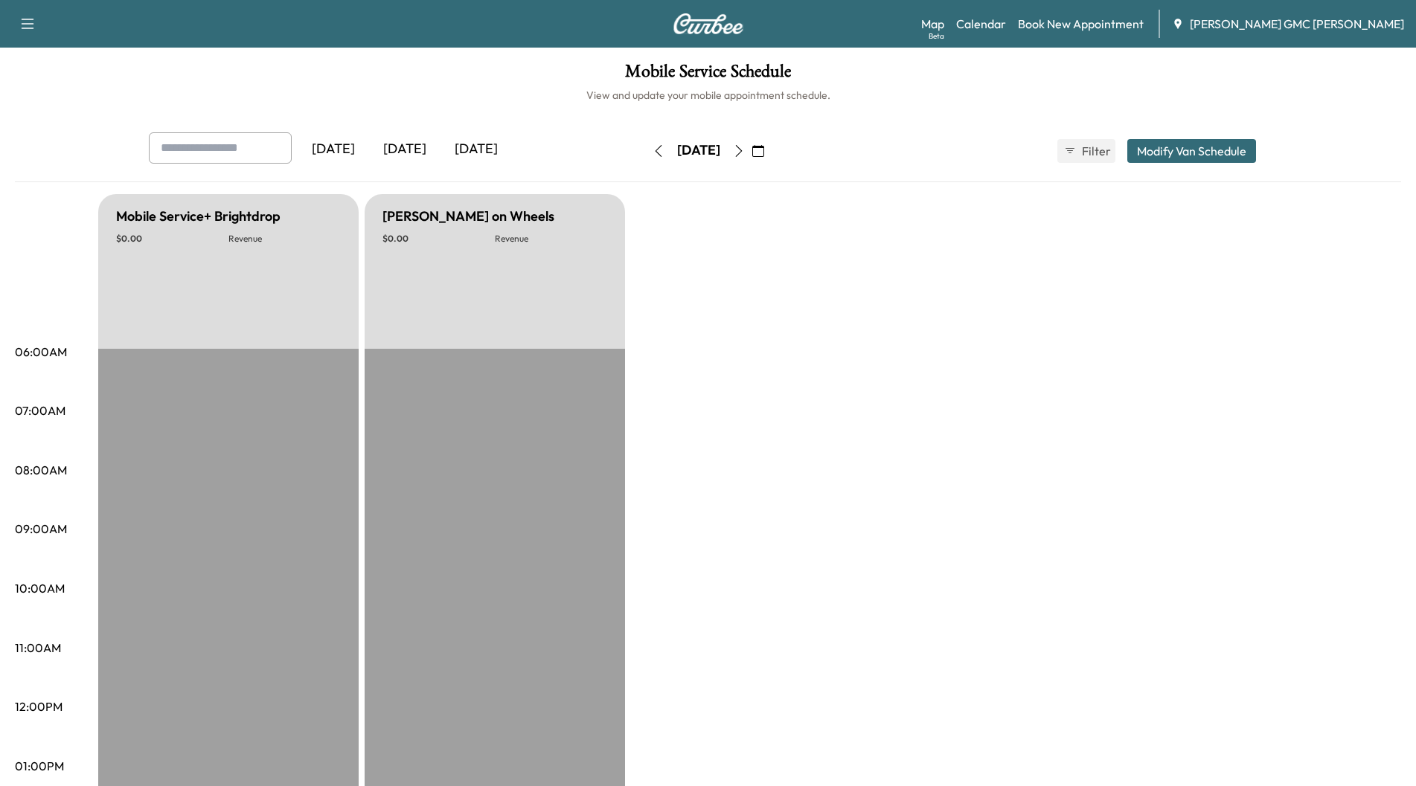
click at [745, 156] on icon "button" at bounding box center [739, 151] width 12 height 12
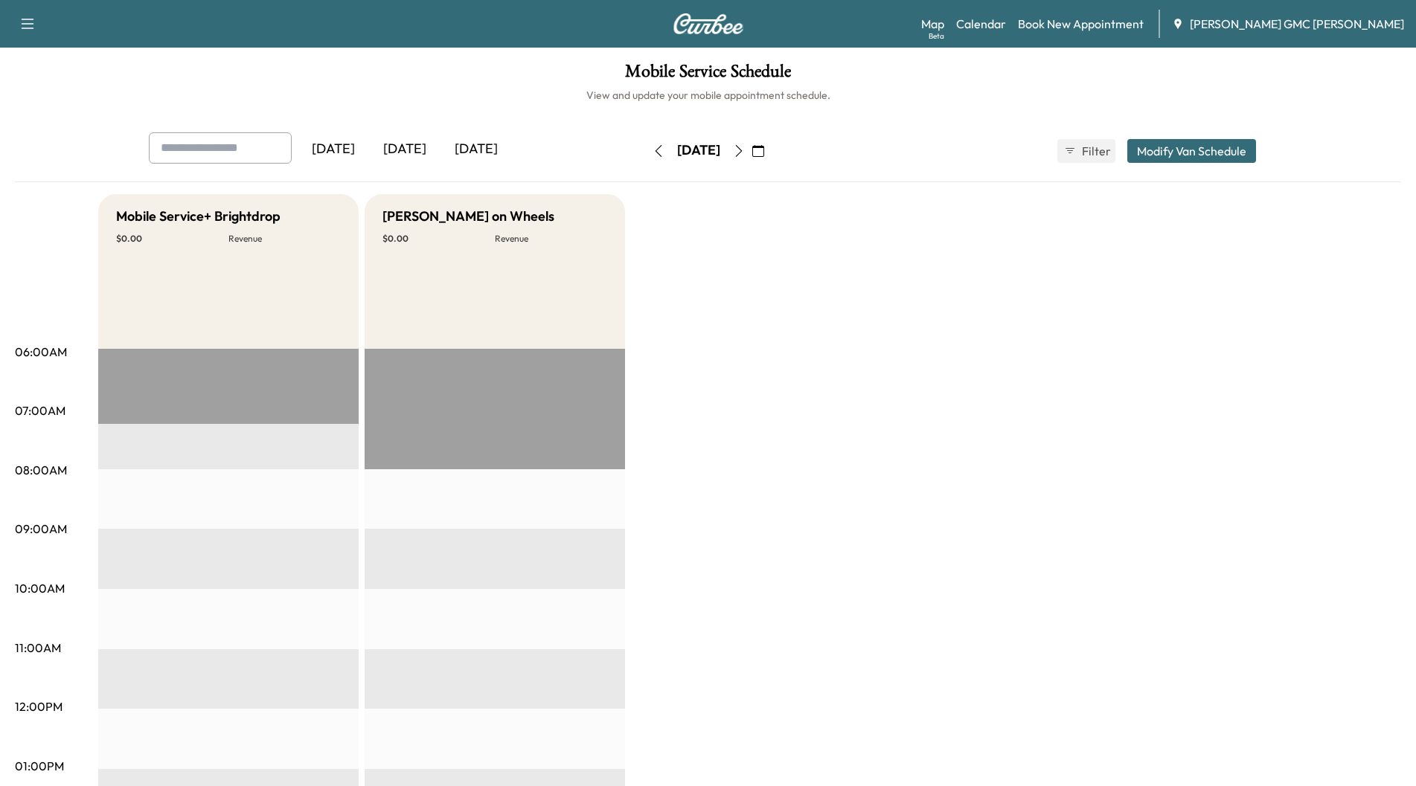
click at [742, 155] on icon "button" at bounding box center [738, 151] width 7 height 12
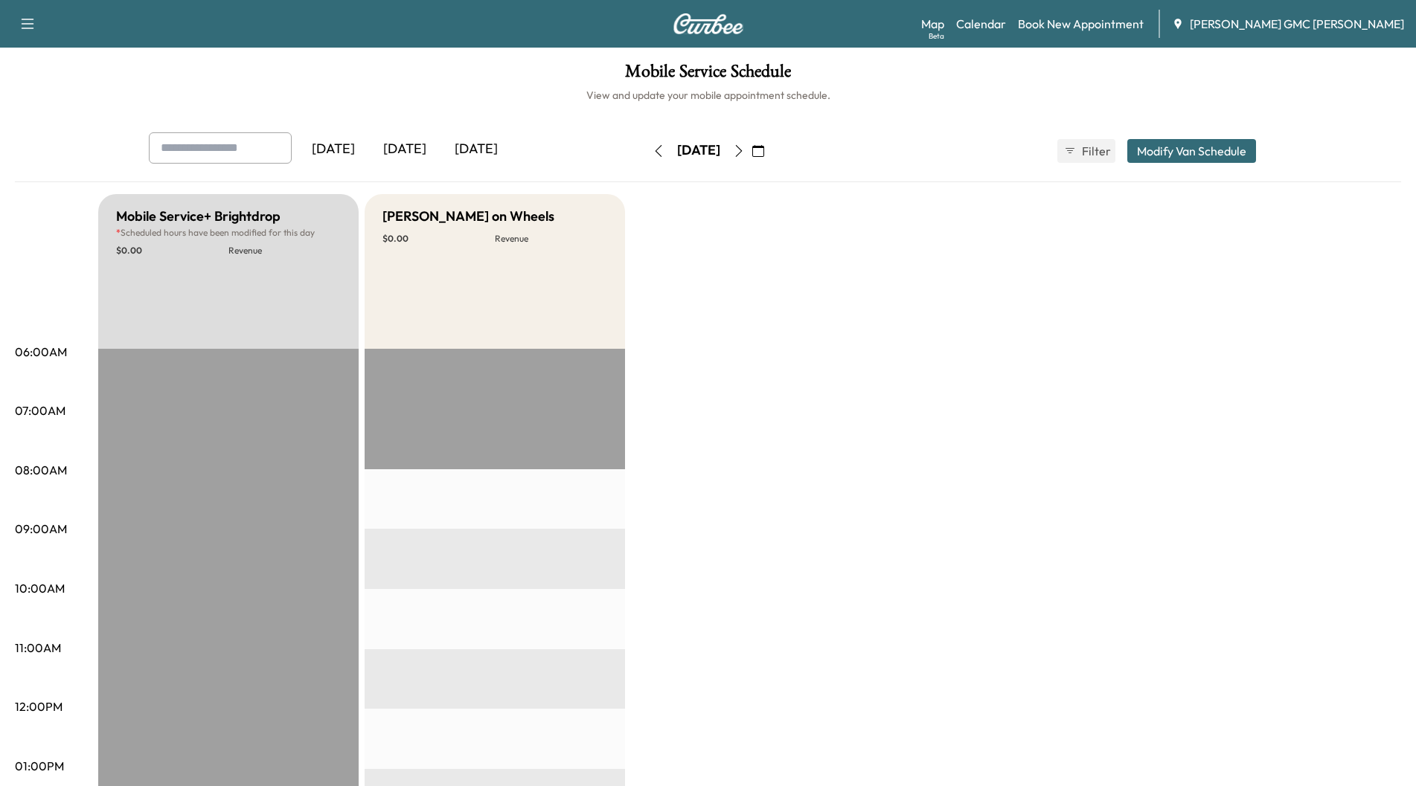
click at [742, 155] on icon "button" at bounding box center [738, 151] width 7 height 12
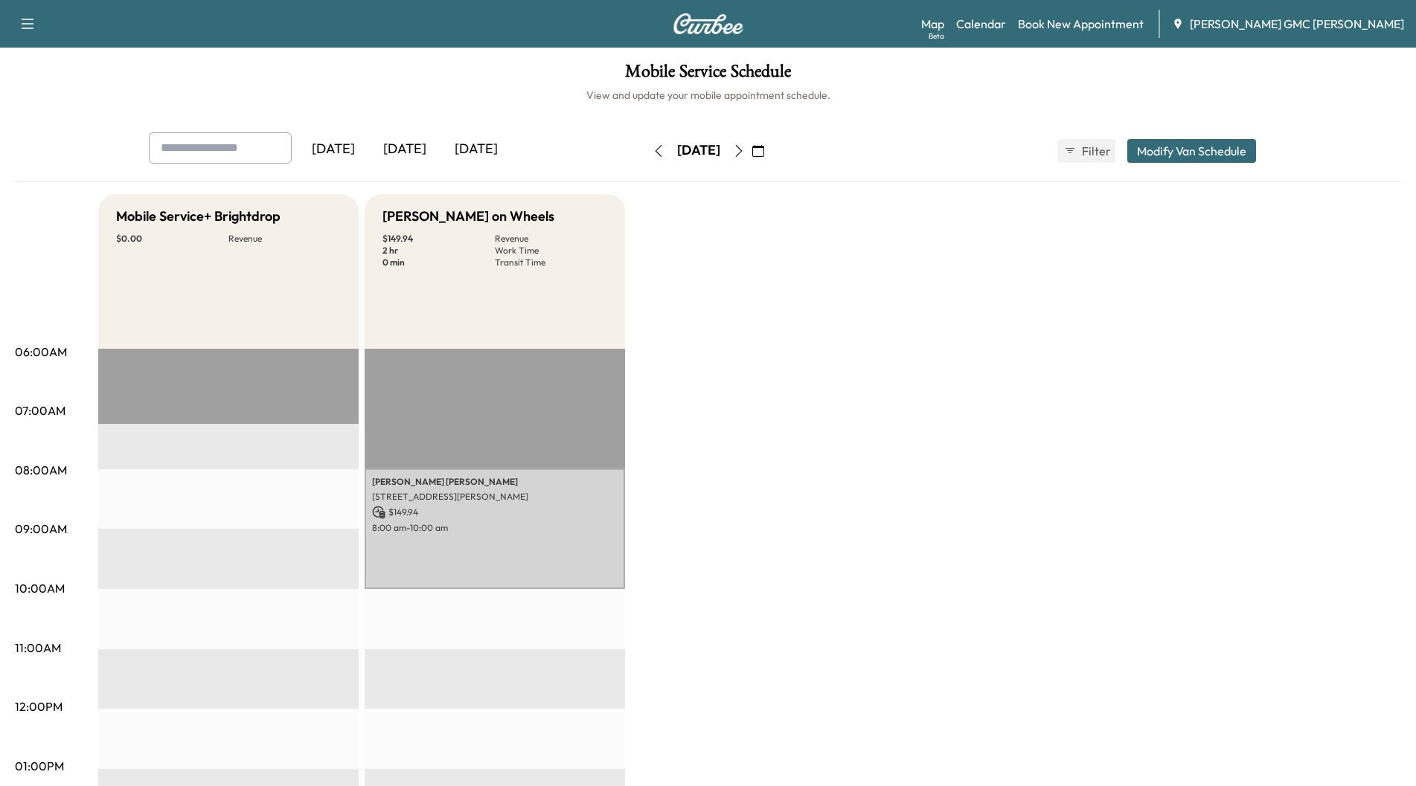
click at [745, 152] on icon "button" at bounding box center [739, 151] width 12 height 12
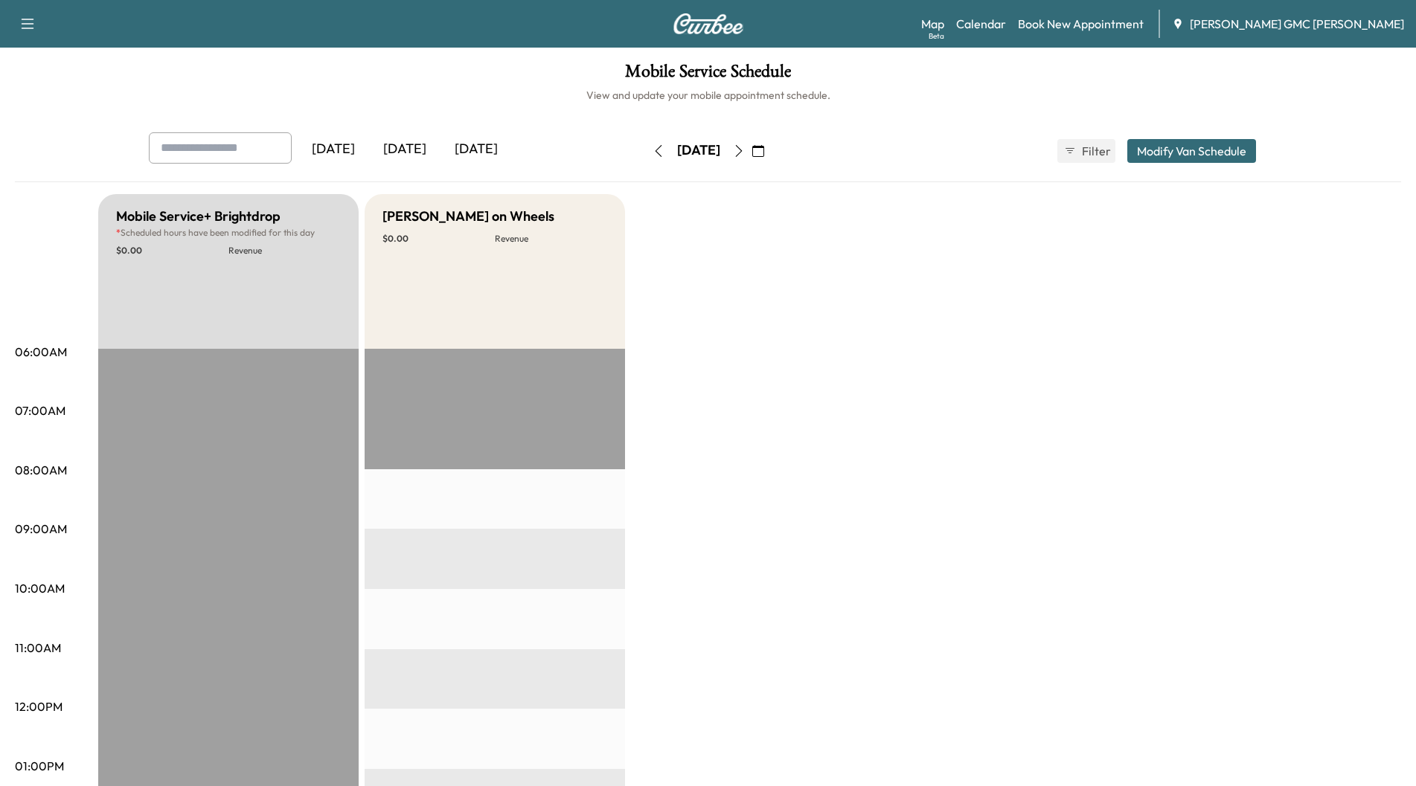
click at [745, 150] on icon "button" at bounding box center [739, 151] width 12 height 12
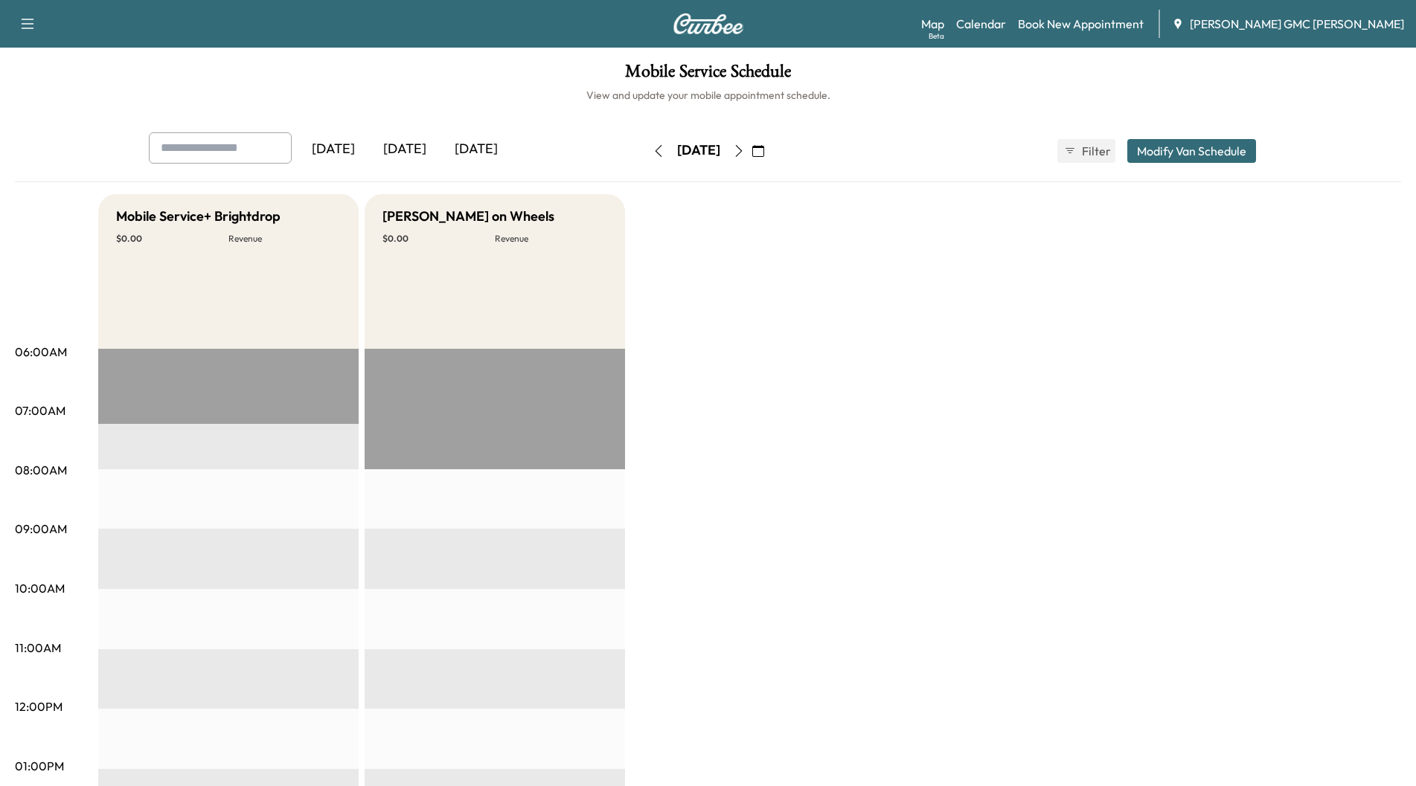
click at [414, 147] on div "[DATE]" at bounding box center [404, 149] width 71 height 34
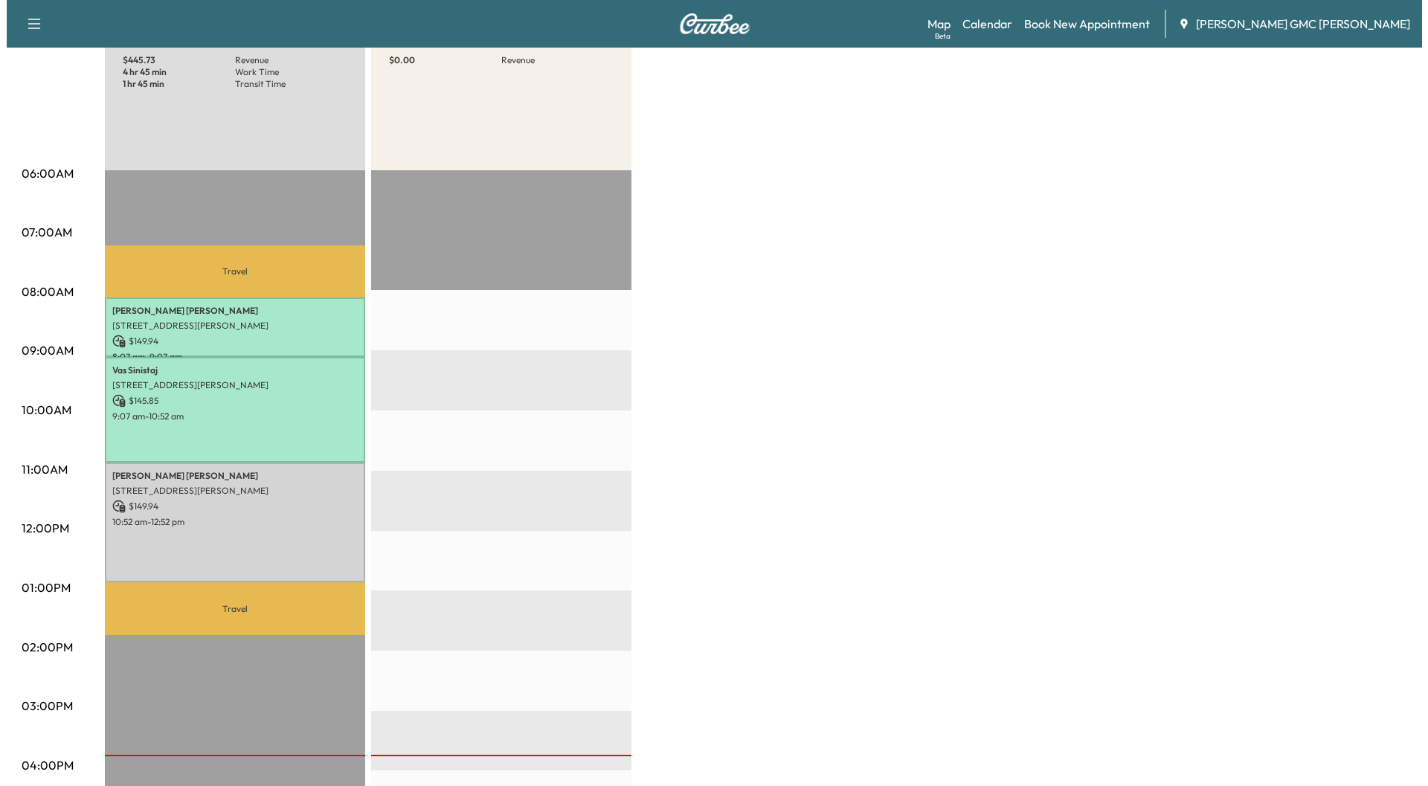
scroll to position [223, 0]
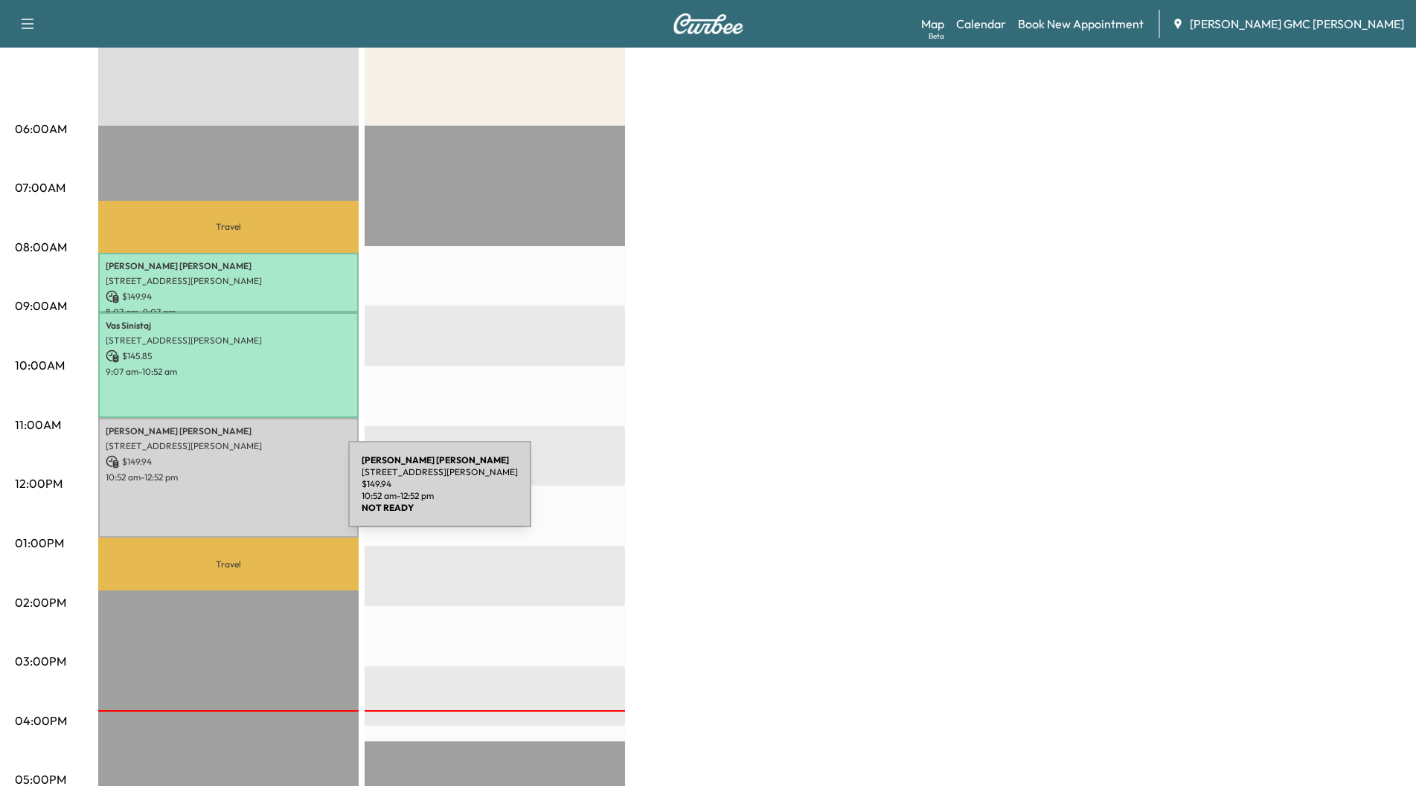
click at [237, 493] on div "[PERSON_NAME] [STREET_ADDRESS][PERSON_NAME] $ 149.94 10:52 am - 12:52 pm" at bounding box center [228, 478] width 260 height 121
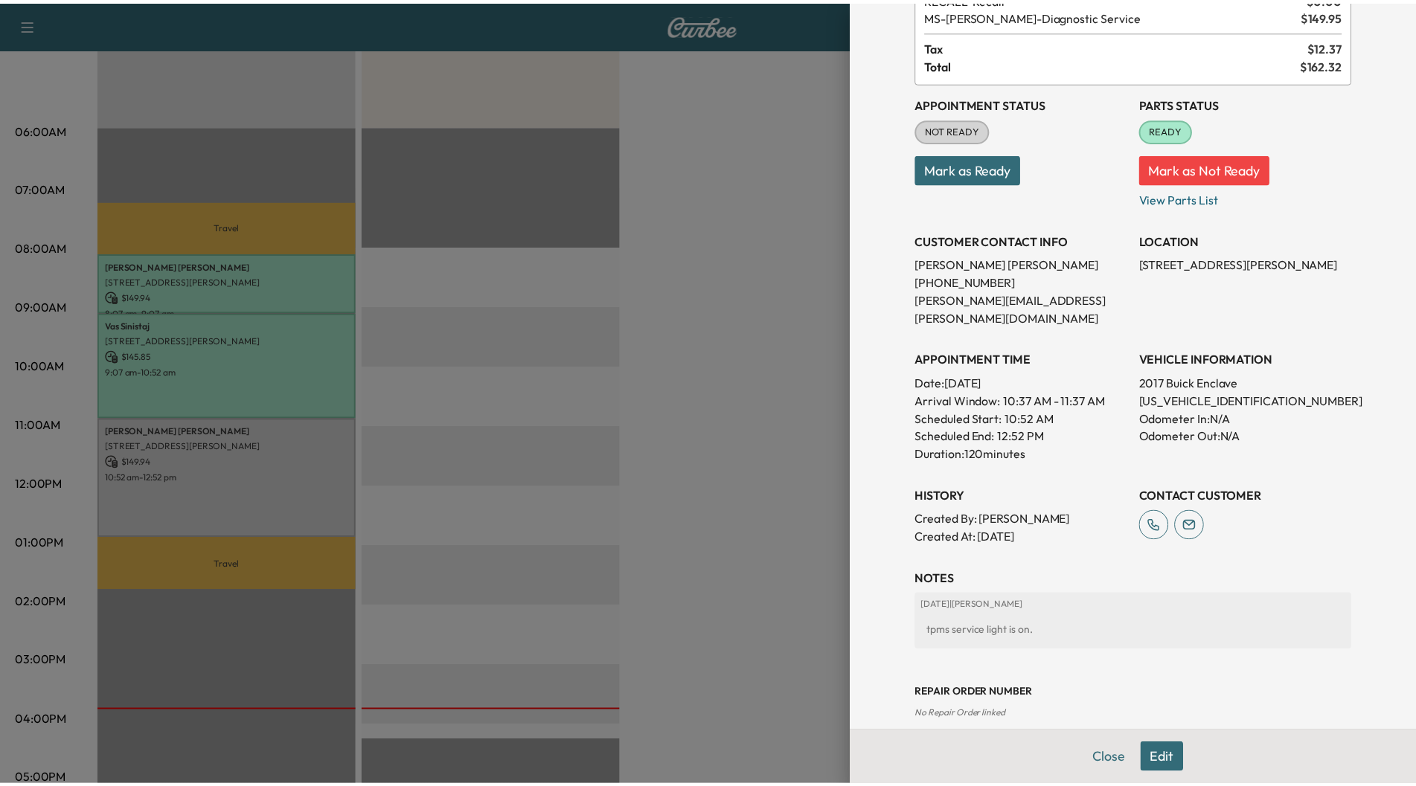
scroll to position [112, 0]
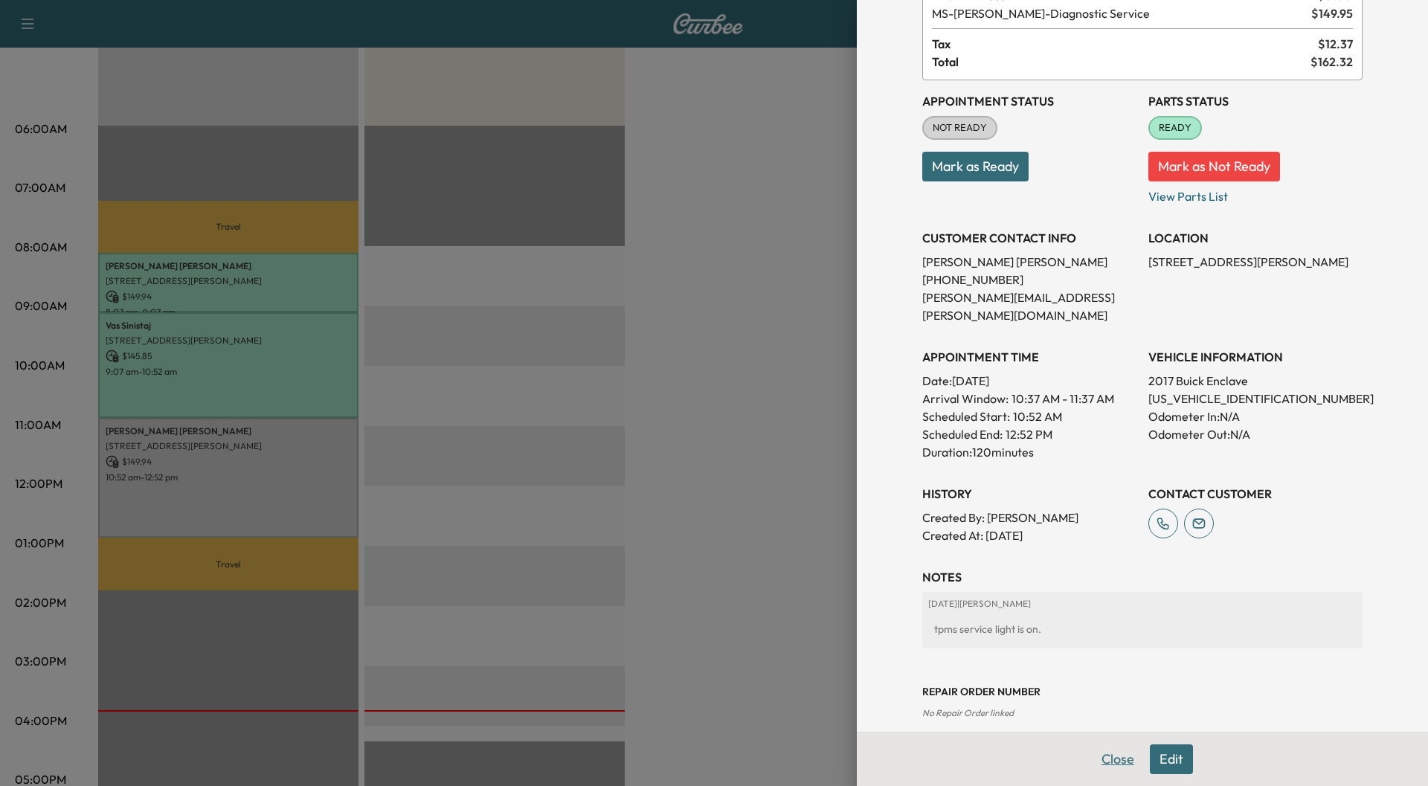
click at [1095, 762] on button "Close" at bounding box center [1118, 760] width 52 height 30
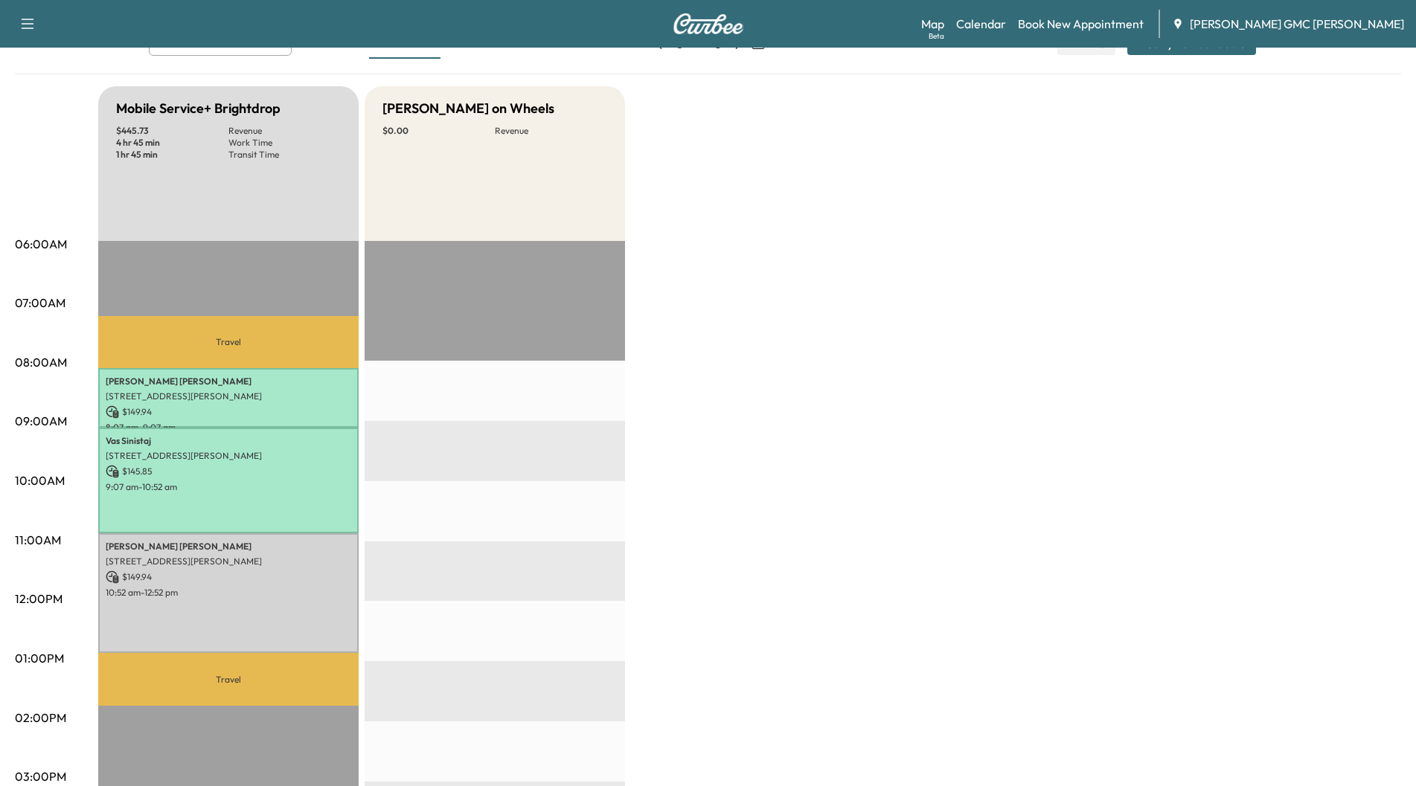
scroll to position [0, 0]
